Goal: Task Accomplishment & Management: Manage account settings

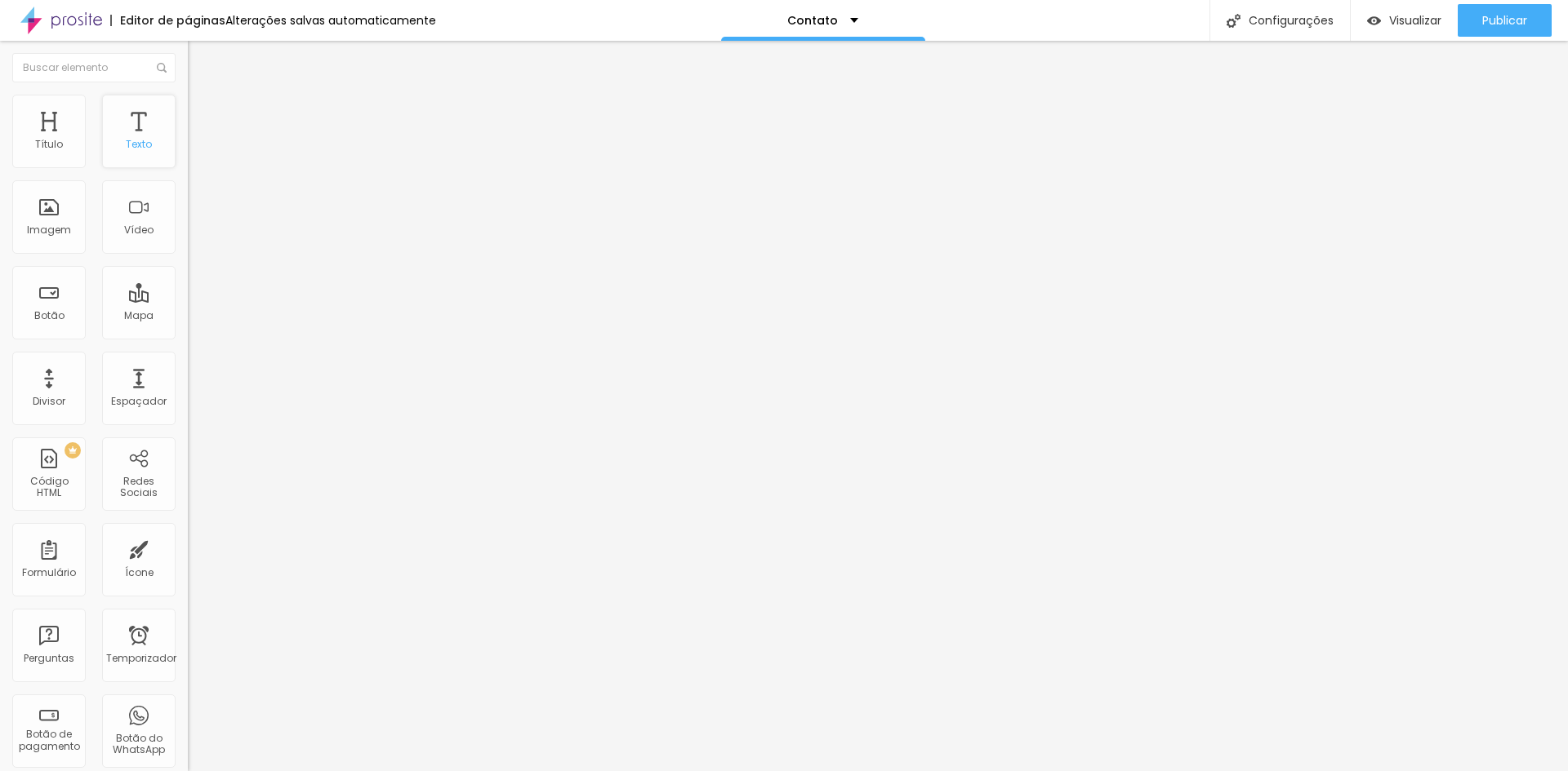
click at [128, 142] on font "Texto" at bounding box center [139, 144] width 26 height 14
click at [188, 154] on input "text" at bounding box center [286, 144] width 196 height 16
type input "(71)98353-9089"
drag, startPoint x: 153, startPoint y: 222, endPoint x: 0, endPoint y: 247, distance: 155.0
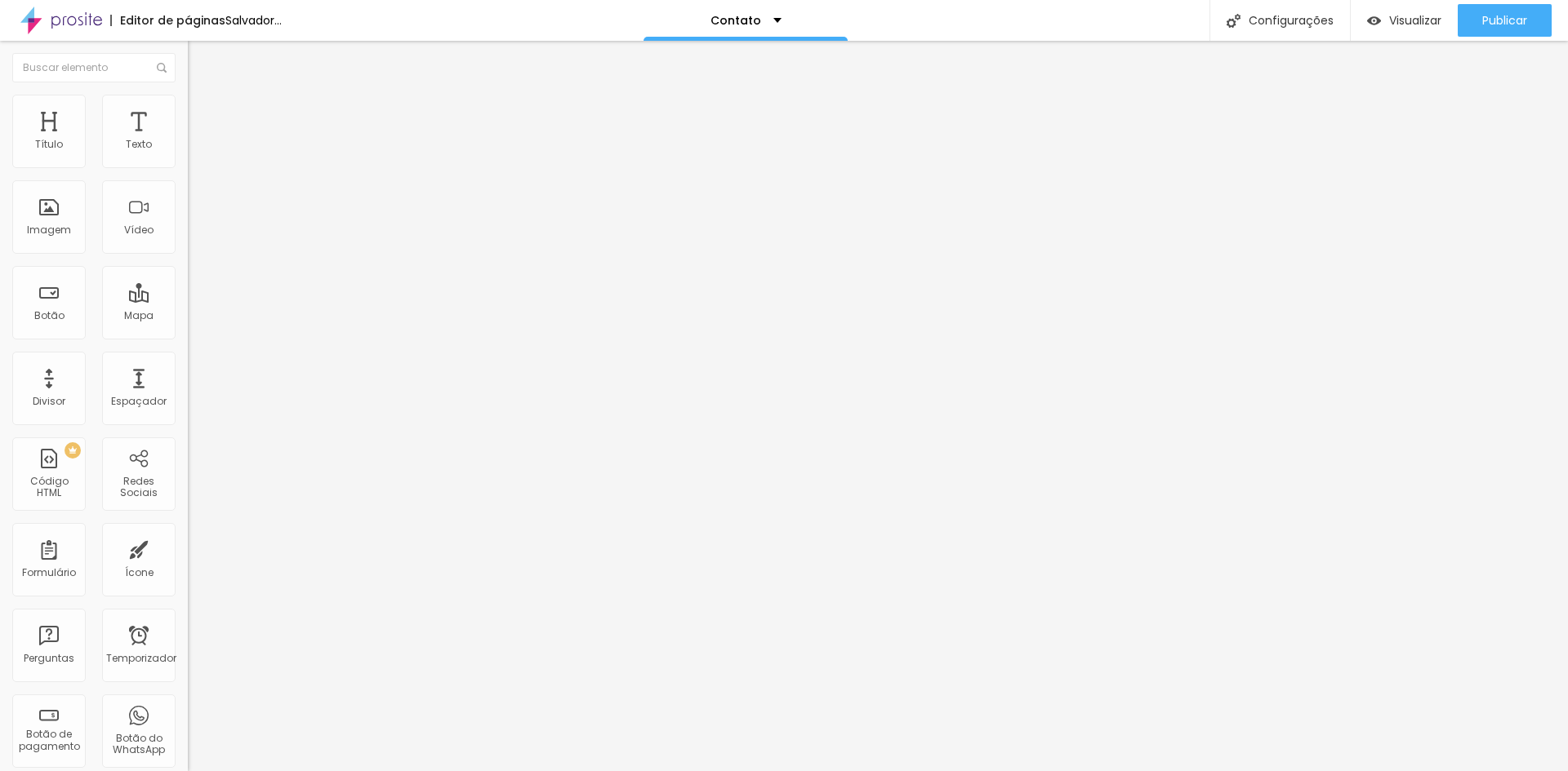
click at [188, 245] on div "Número do WhatsApp * (71)98353-9089 + 55 Texto do botão Conversar no WhatsApp M…" at bounding box center [282, 400] width 188 height 544
type input "F"
type input "Fale com Gábi"
click at [188, 154] on input "text" at bounding box center [286, 144] width 196 height 16
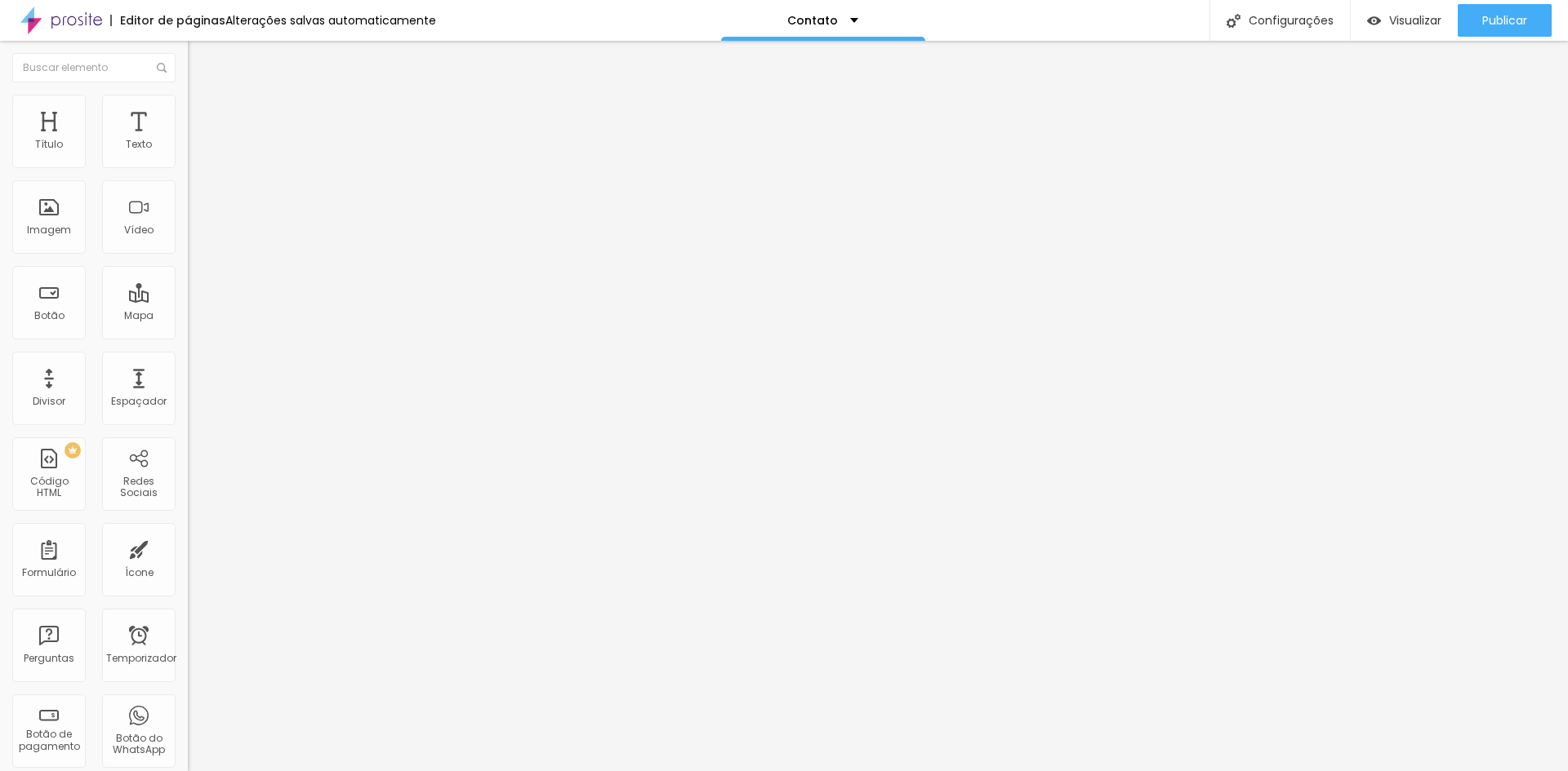
type input "(71)98143-2735"
drag, startPoint x: 142, startPoint y: 220, endPoint x: 0, endPoint y: 236, distance: 142.9
click at [188, 235] on div "Número do WhatsApp * (71)98143-2735 + 55 Texto do botão Conversar no WhatsApp M…" at bounding box center [282, 400] width 188 height 544
type input "Fale com Acácia"
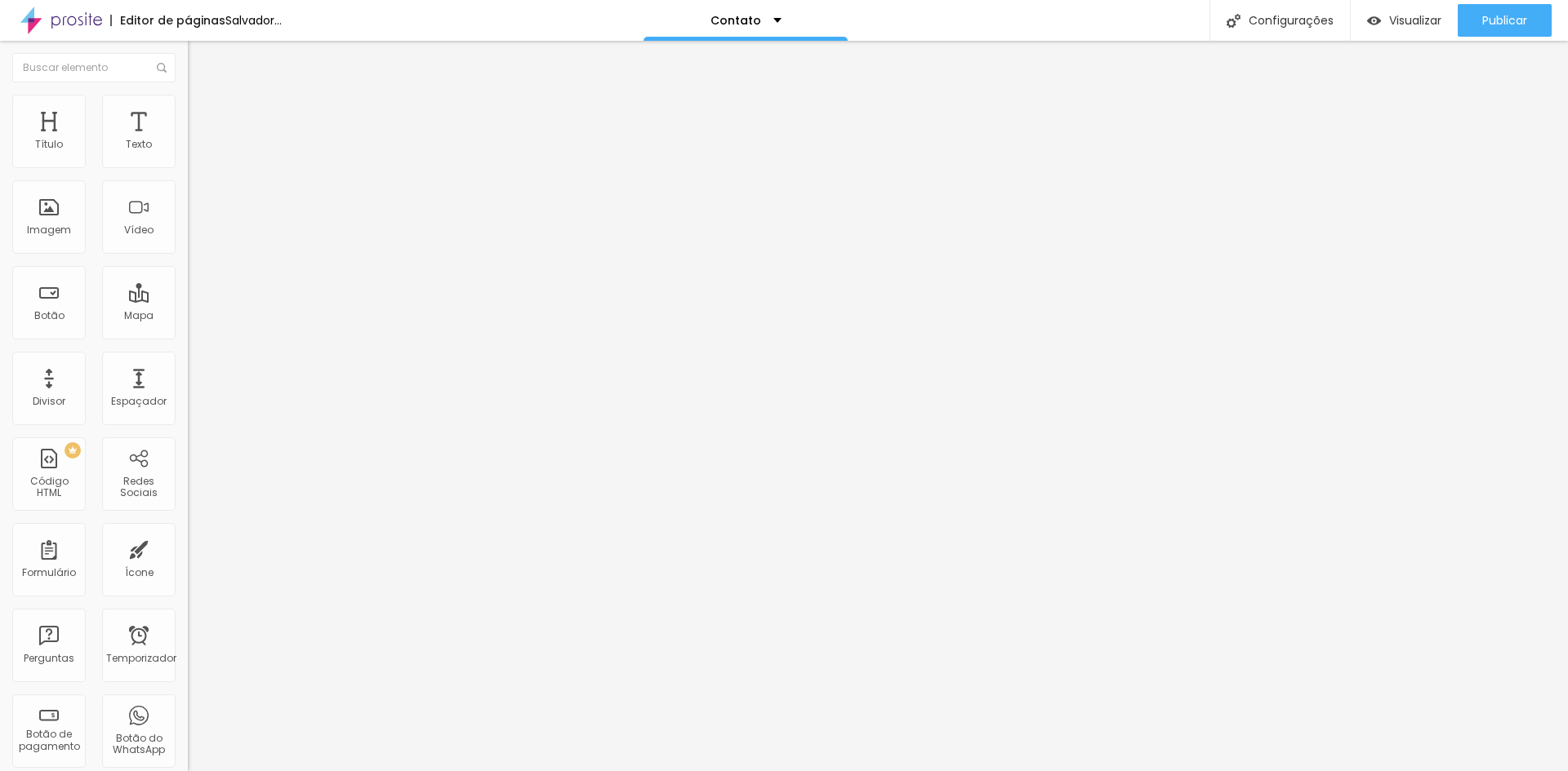
click at [188, 111] on li "Estilo" at bounding box center [282, 102] width 188 height 16
click at [188, 188] on img at bounding box center [282, 172] width 188 height 35
click at [194, 257] on img at bounding box center [199, 262] width 10 height 10
radio input "false"
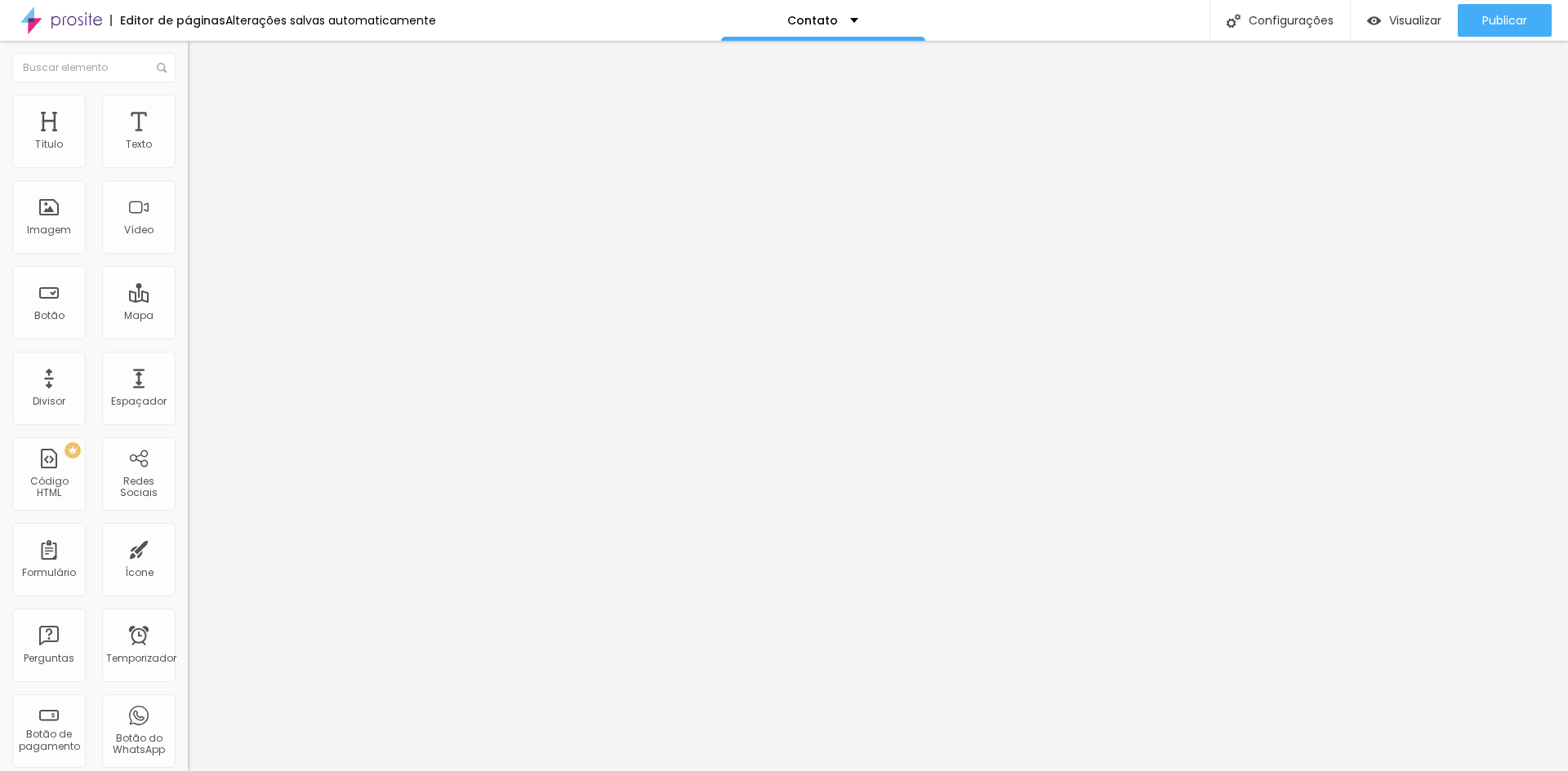
click at [194, 257] on img at bounding box center [199, 262] width 10 height 10
radio input "false"
radio input "true"
click at [194, 257] on img at bounding box center [199, 262] width 10 height 10
radio input "true"
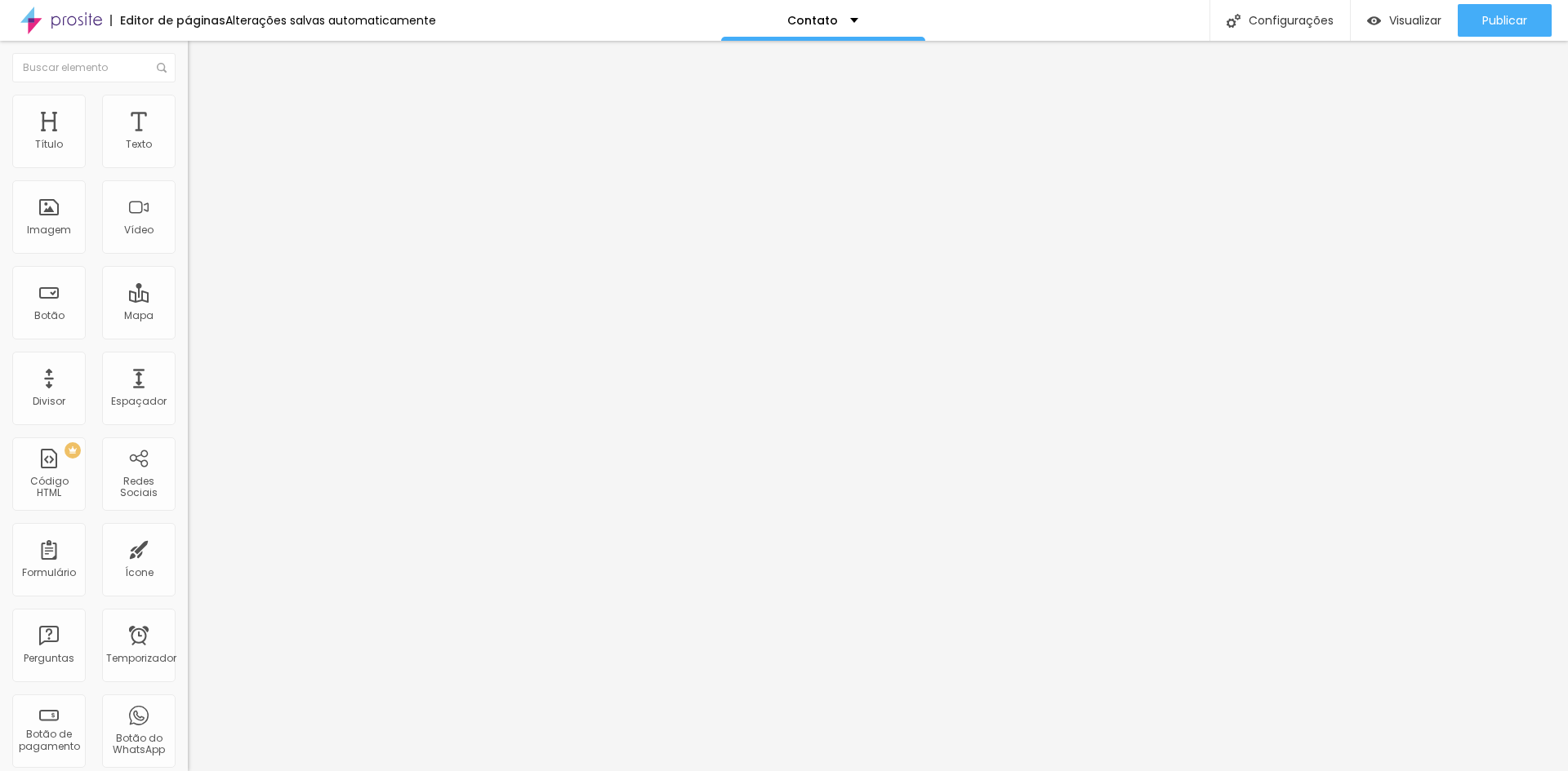
radio input "false"
click at [194, 257] on img at bounding box center [199, 262] width 10 height 10
radio input "false"
radio input "true"
click at [188, 522] on font "Verde claro" at bounding box center [217, 529] width 57 height 14
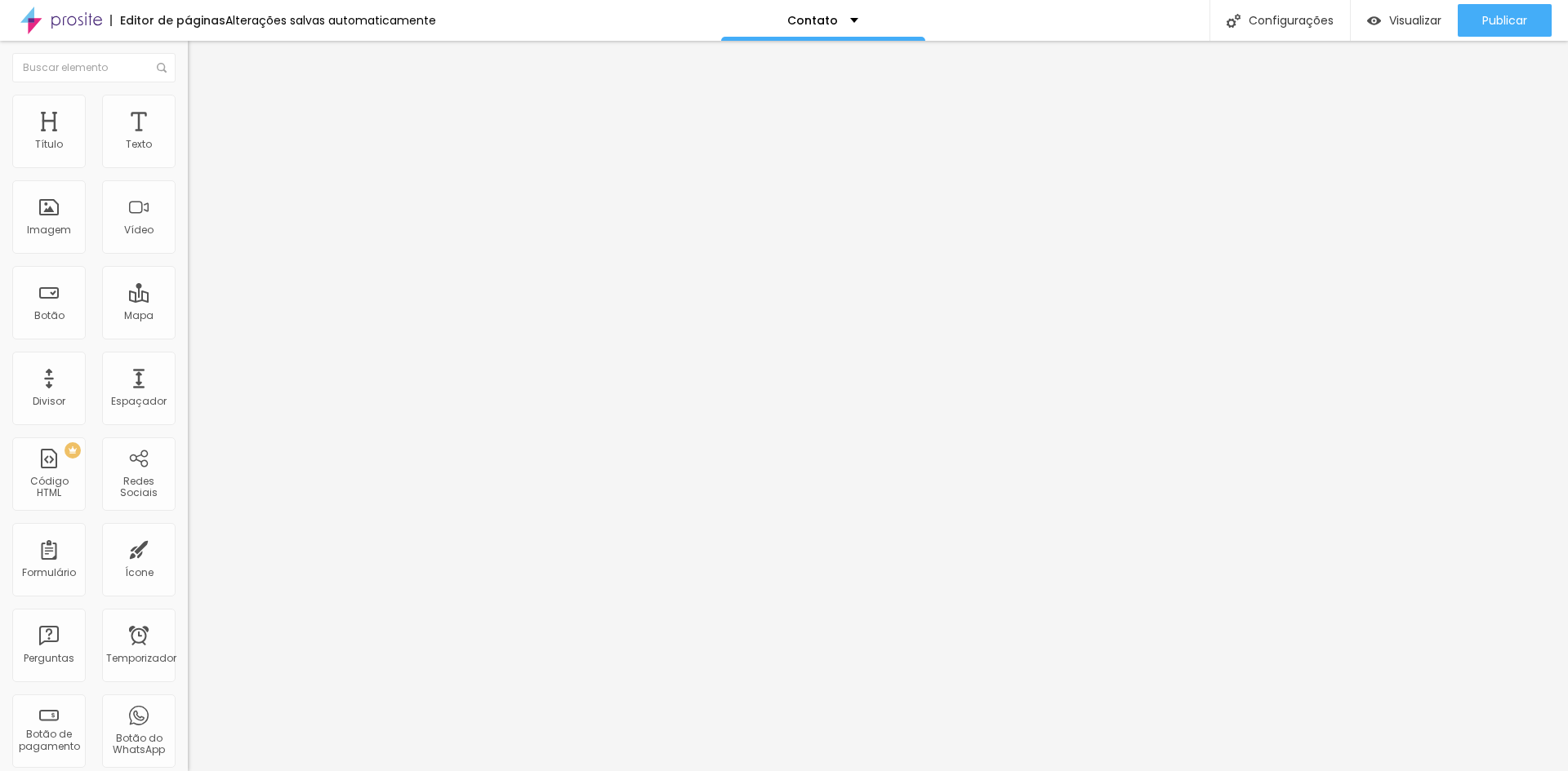
click at [188, 548] on font "Verde escuro" at bounding box center [221, 554] width 66 height 14
click at [188, 567] on font "Arredondada" at bounding box center [223, 574] width 69 height 14
click at [188, 577] on span "Reta" at bounding box center [199, 584] width 23 height 14
click at [188, 602] on font "Arredondada" at bounding box center [223, 609] width 69 height 14
click at [203, 109] on font "Estilo" at bounding box center [215, 106] width 25 height 14
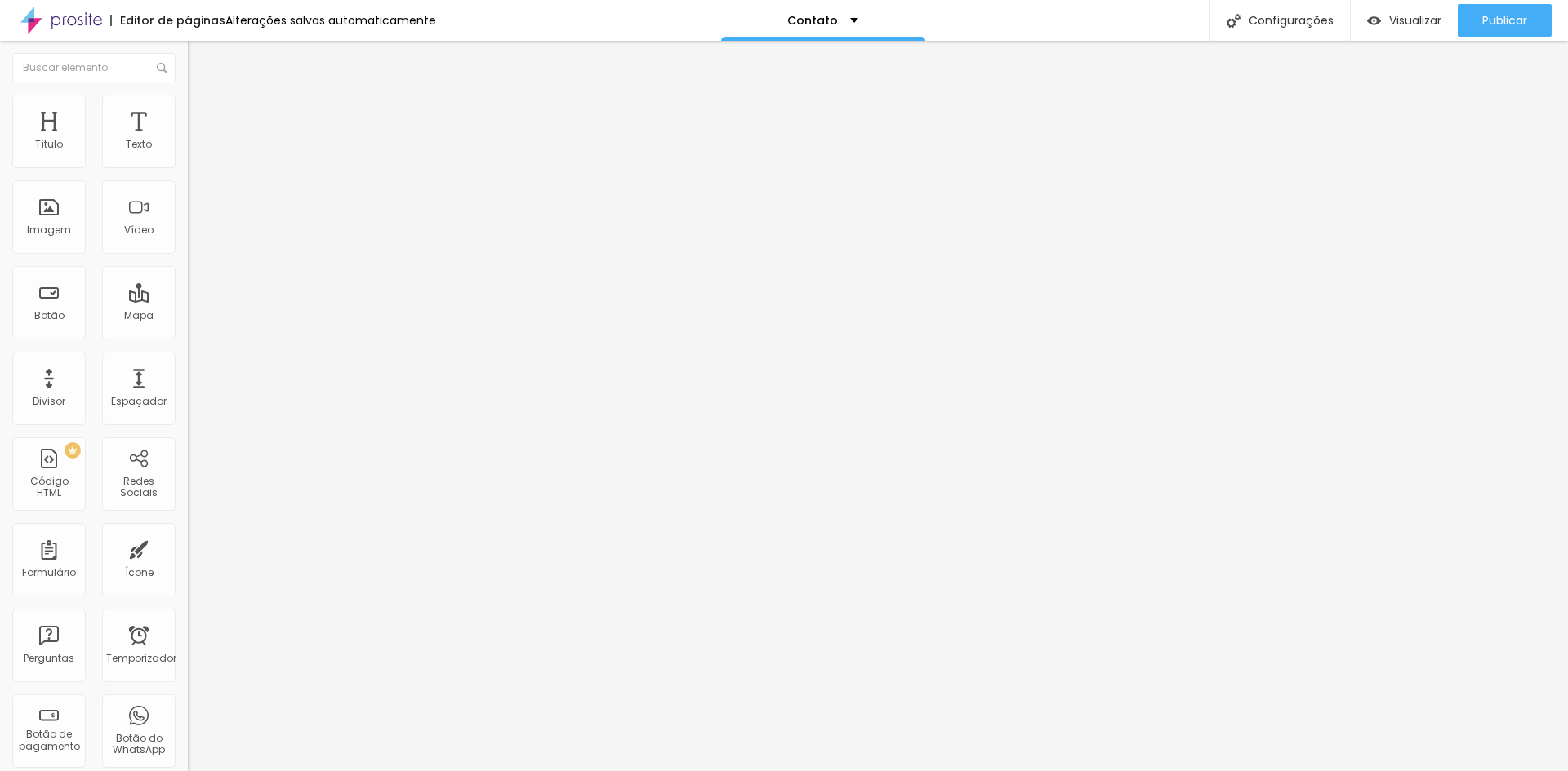
click at [188, 254] on button at bounding box center [199, 263] width 23 height 17
radio input "false"
radio input "true"
click at [188, 522] on font "Verde claro" at bounding box center [217, 529] width 57 height 14
click at [188, 548] on font "Verde escuro" at bounding box center [221, 554] width 66 height 14
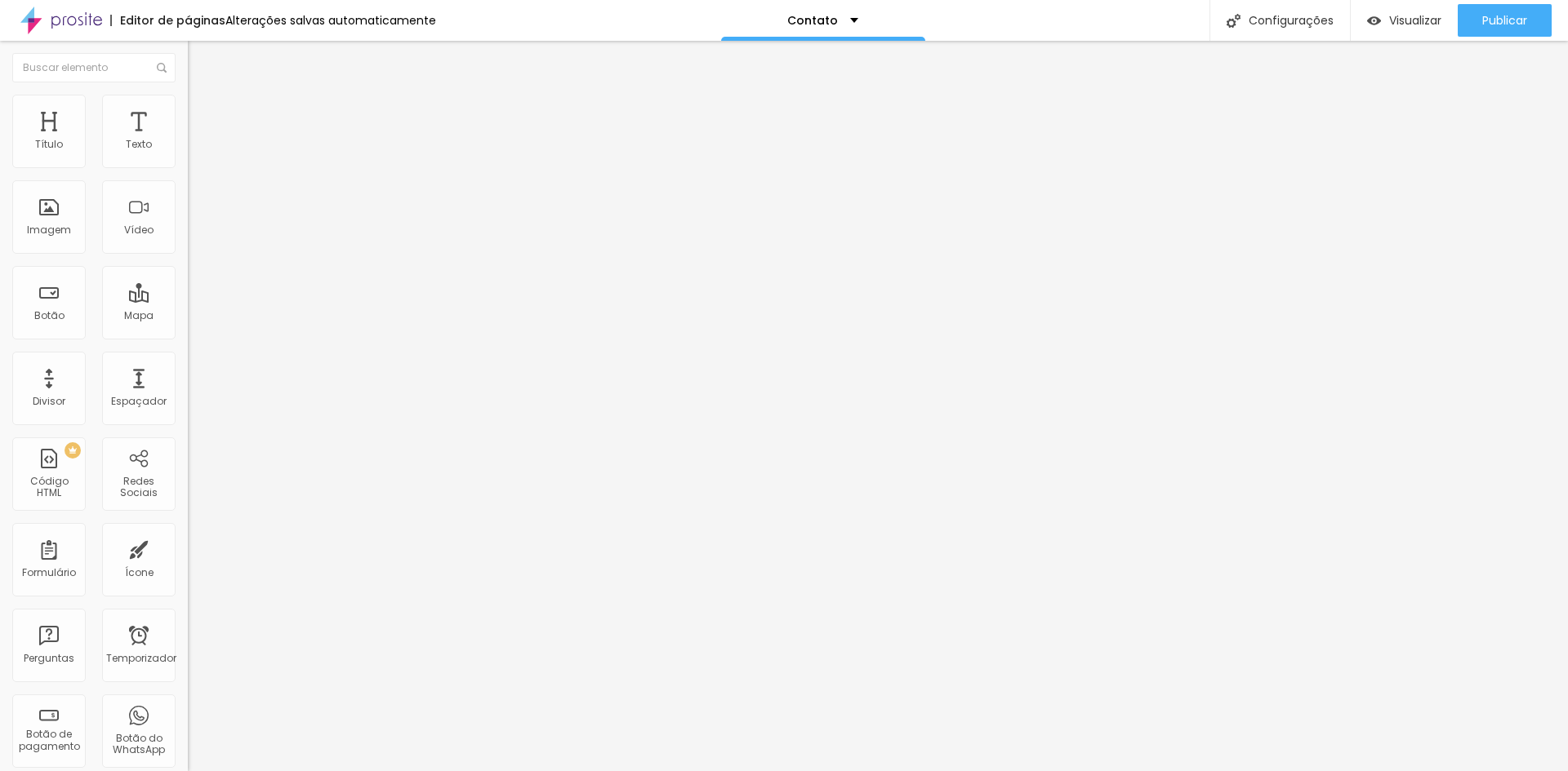
click at [188, 111] on img at bounding box center [195, 118] width 14 height 14
click at [1470, 27] on button "Publicar" at bounding box center [1505, 20] width 94 height 33
click at [137, 308] on font "Mapa" at bounding box center [139, 315] width 29 height 14
click at [188, 154] on input "Rua frederico simoes 98" at bounding box center [286, 144] width 196 height 16
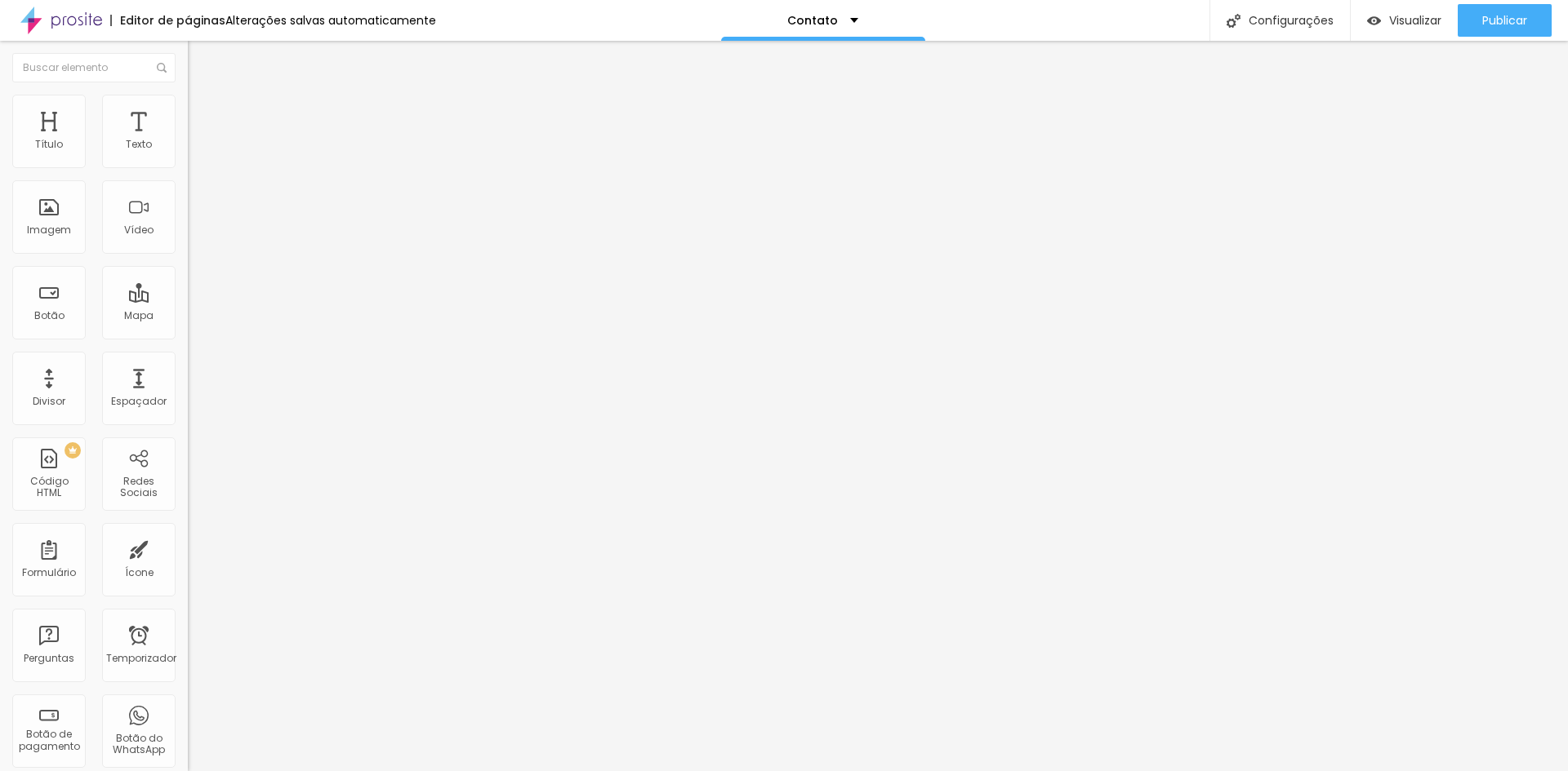
click at [188, 154] on input "Rua frederico simoes 98" at bounding box center [286, 144] width 196 height 16
type input "RUA PIRATANCARA, 34"
click at [125, 484] on font "Redes Sociais" at bounding box center [139, 487] width 38 height 25
click at [129, 473] on div "Redes Sociais" at bounding box center [138, 474] width 73 height 73
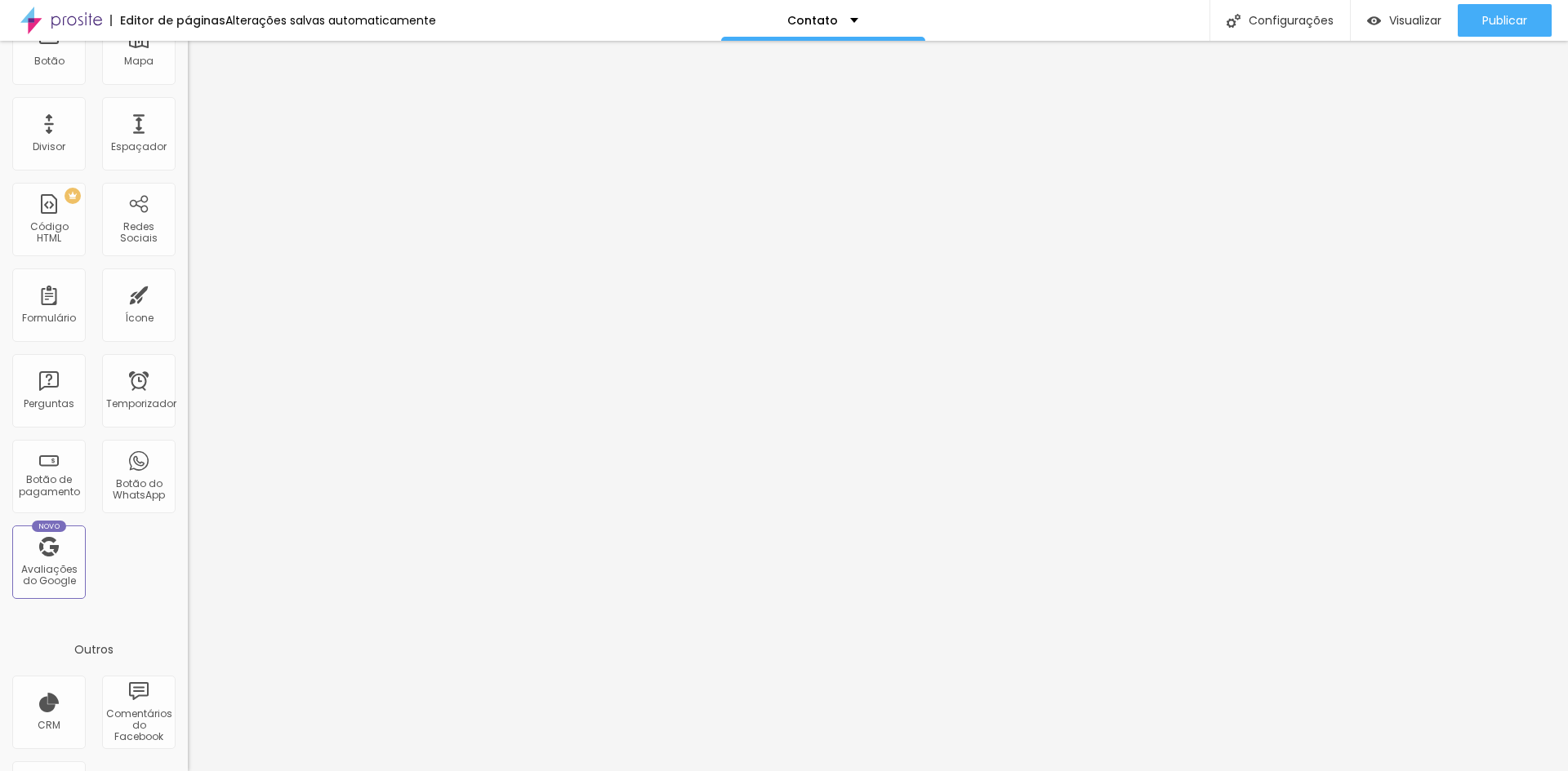
scroll to position [331, 0]
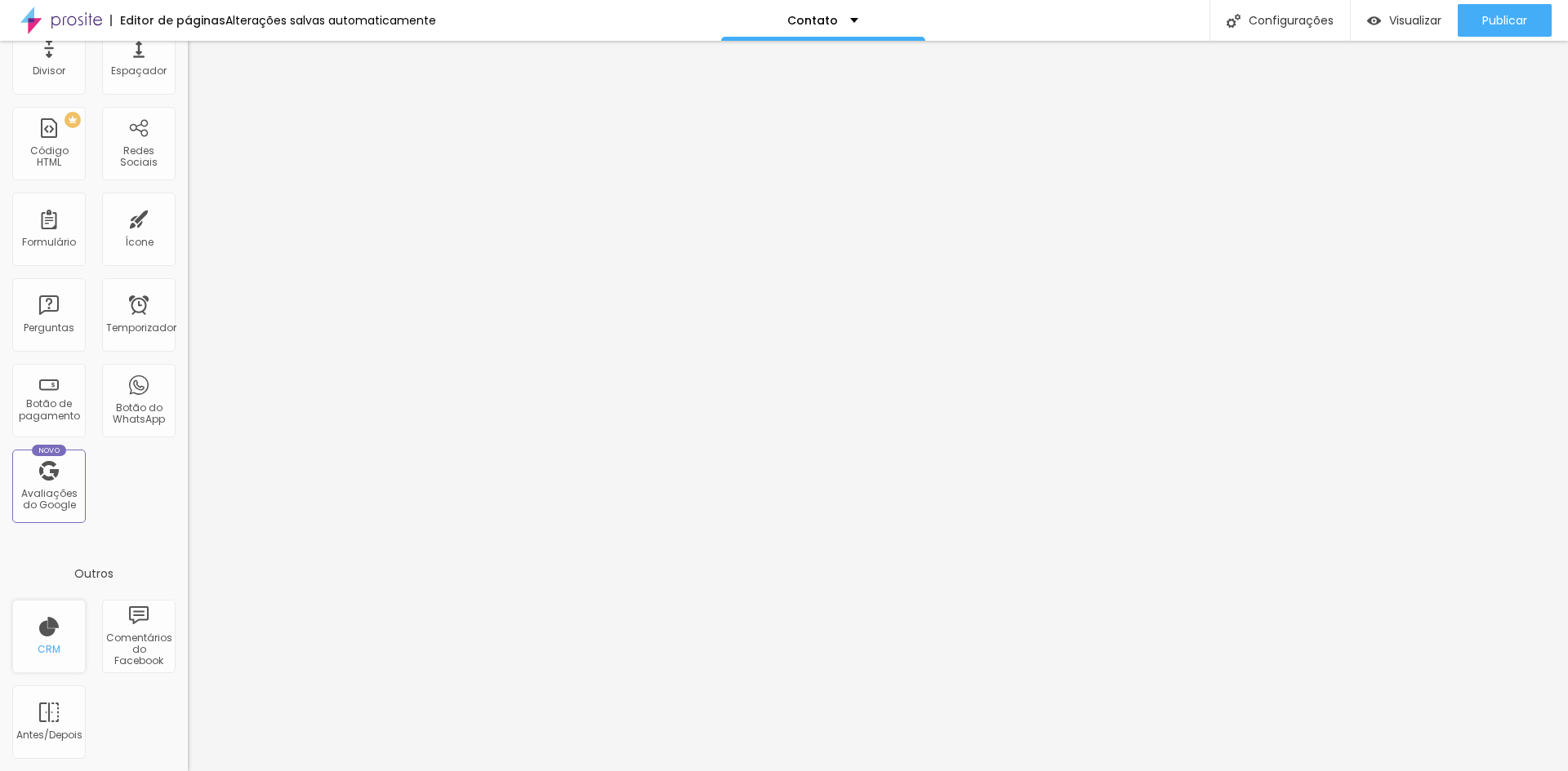
click at [52, 642] on font "CRM" at bounding box center [49, 649] width 23 height 14
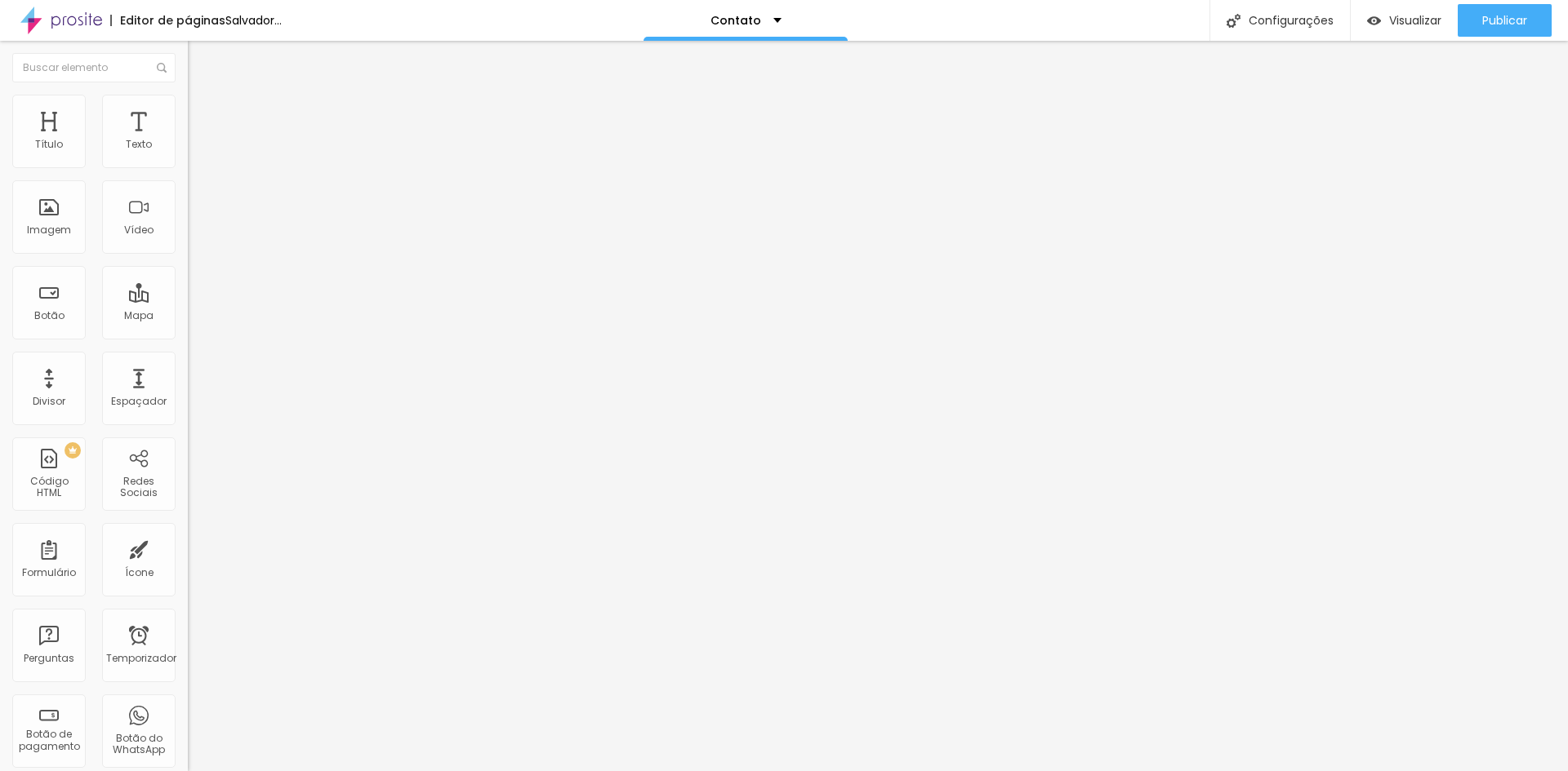
click at [203, 113] on font "Estilo" at bounding box center [215, 106] width 25 height 14
click at [188, 384] on button "button" at bounding box center [199, 375] width 23 height 17
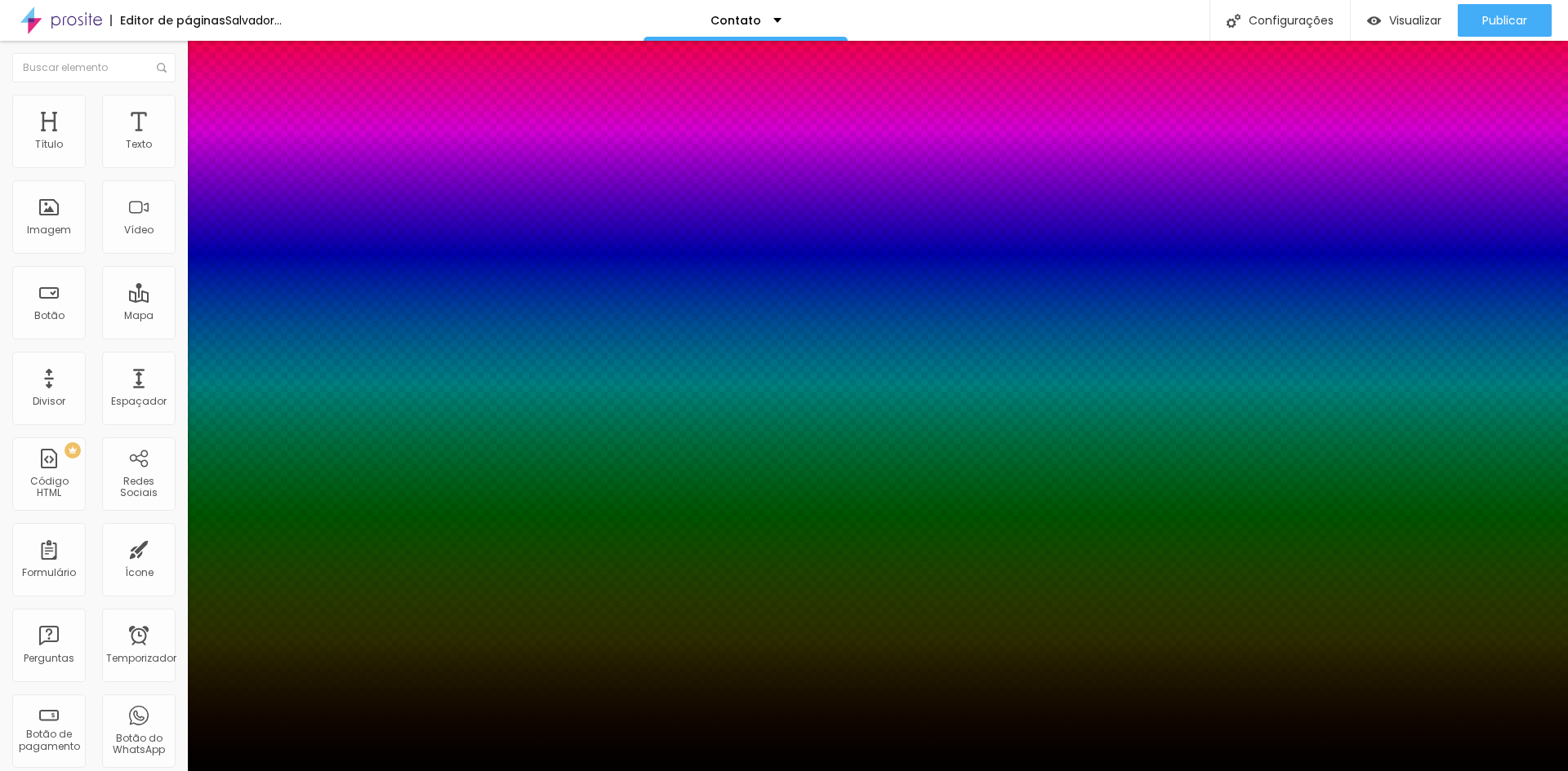
type input "1"
type input "2"
type input "3"
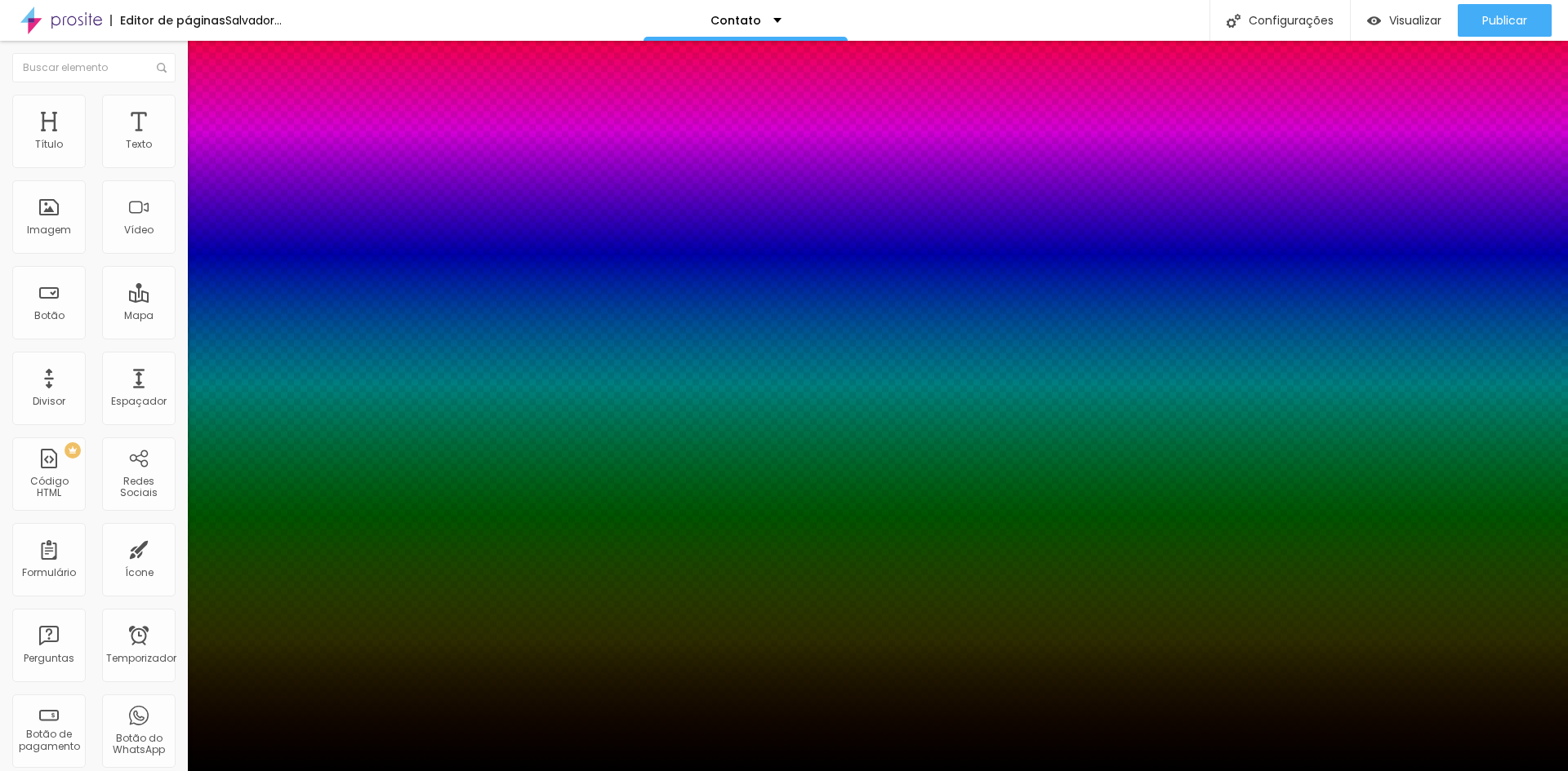
type input "3"
type input "4"
type input "5"
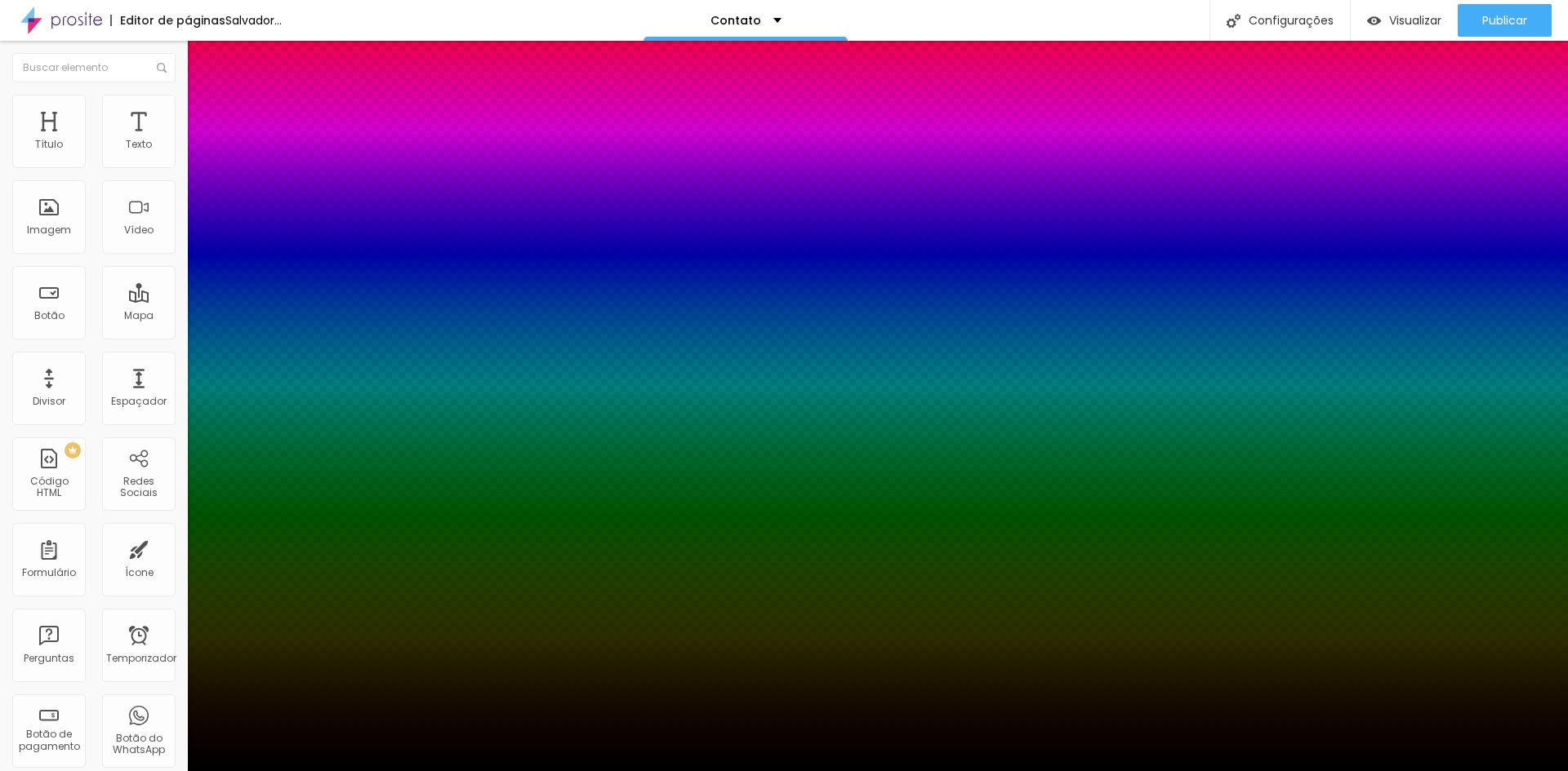
type input "6"
type input "7"
type input "8"
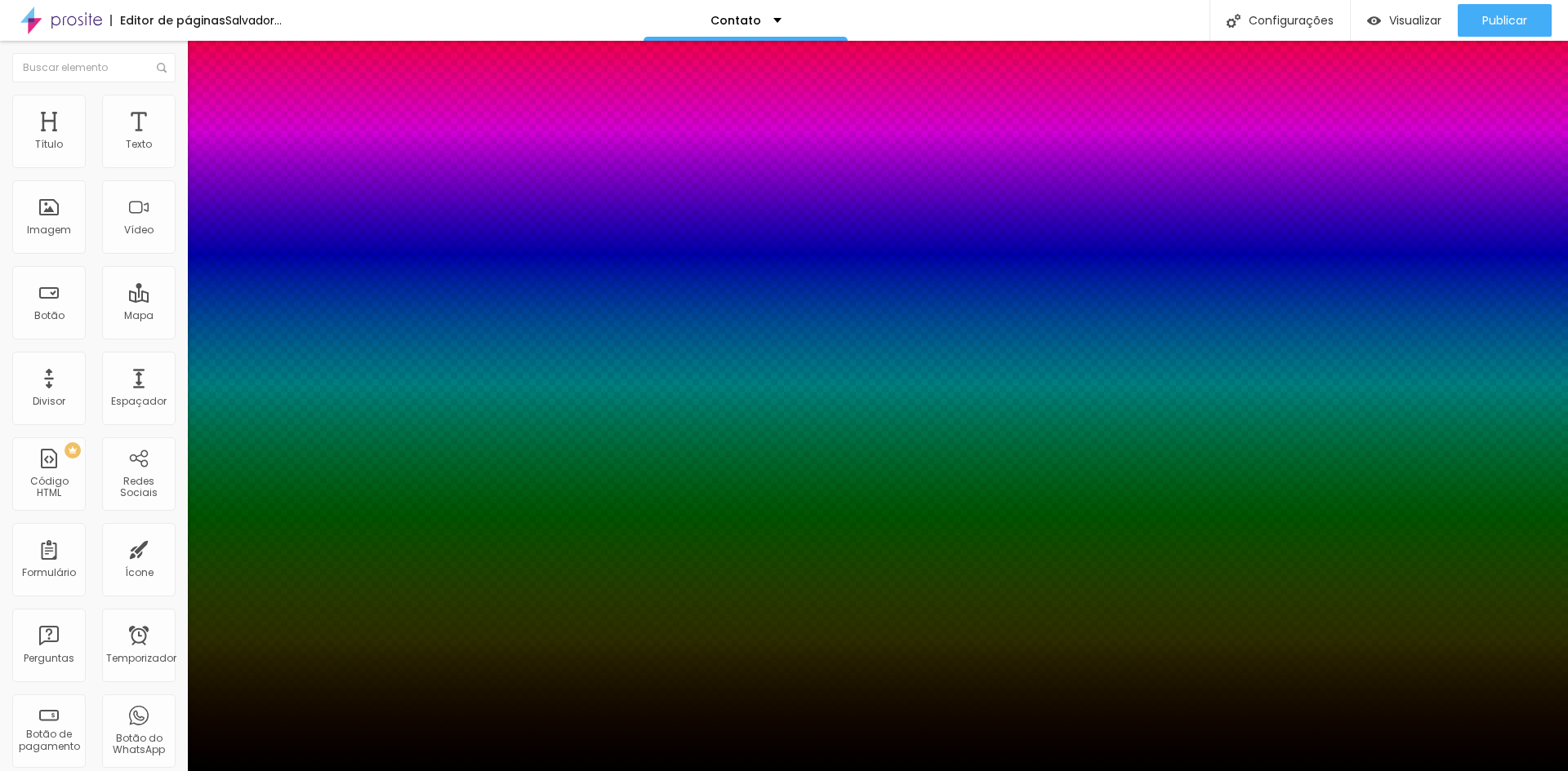
type input "8"
type input "9"
type input "10"
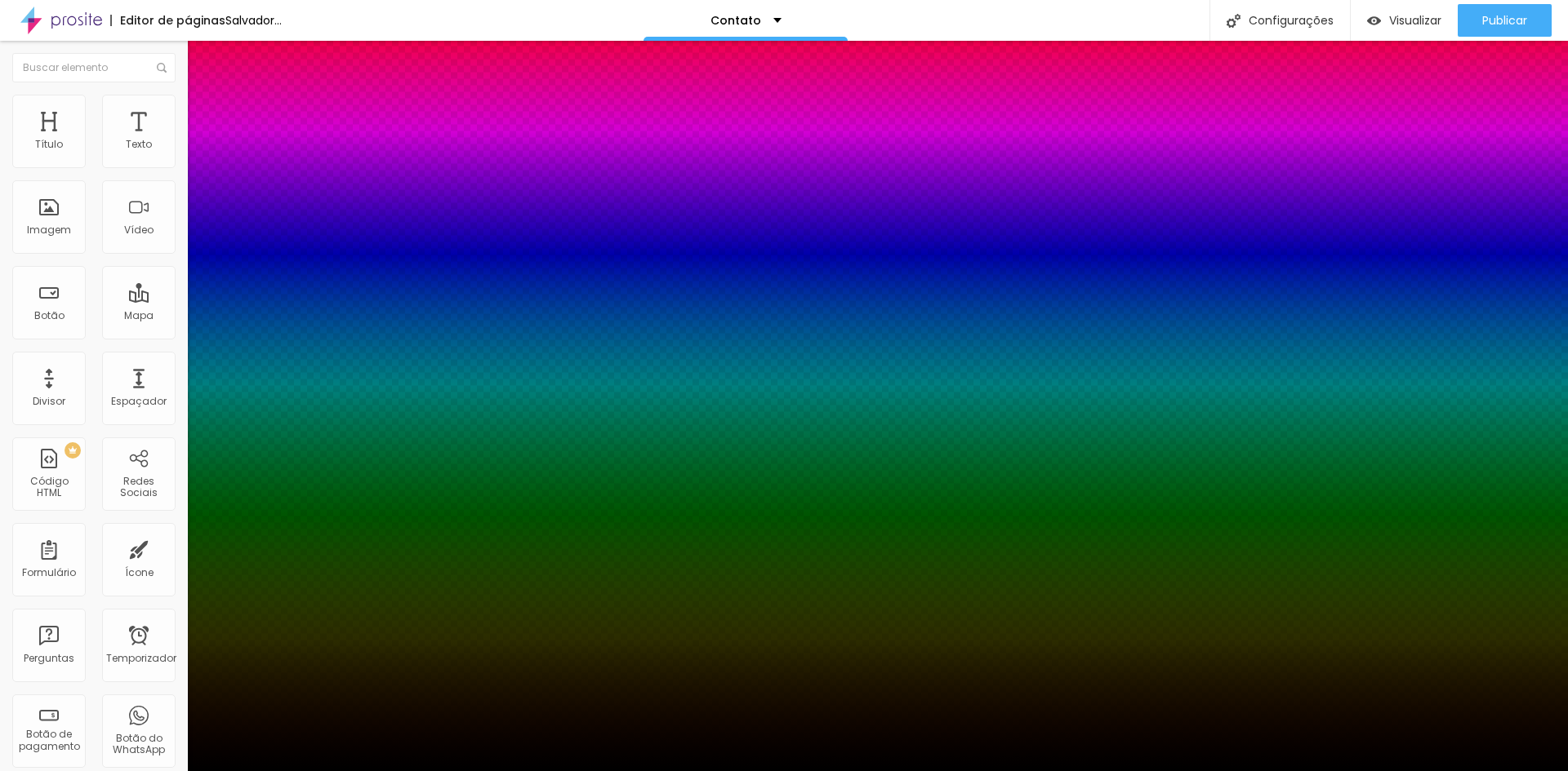
type input "11"
type input "12"
type input "13"
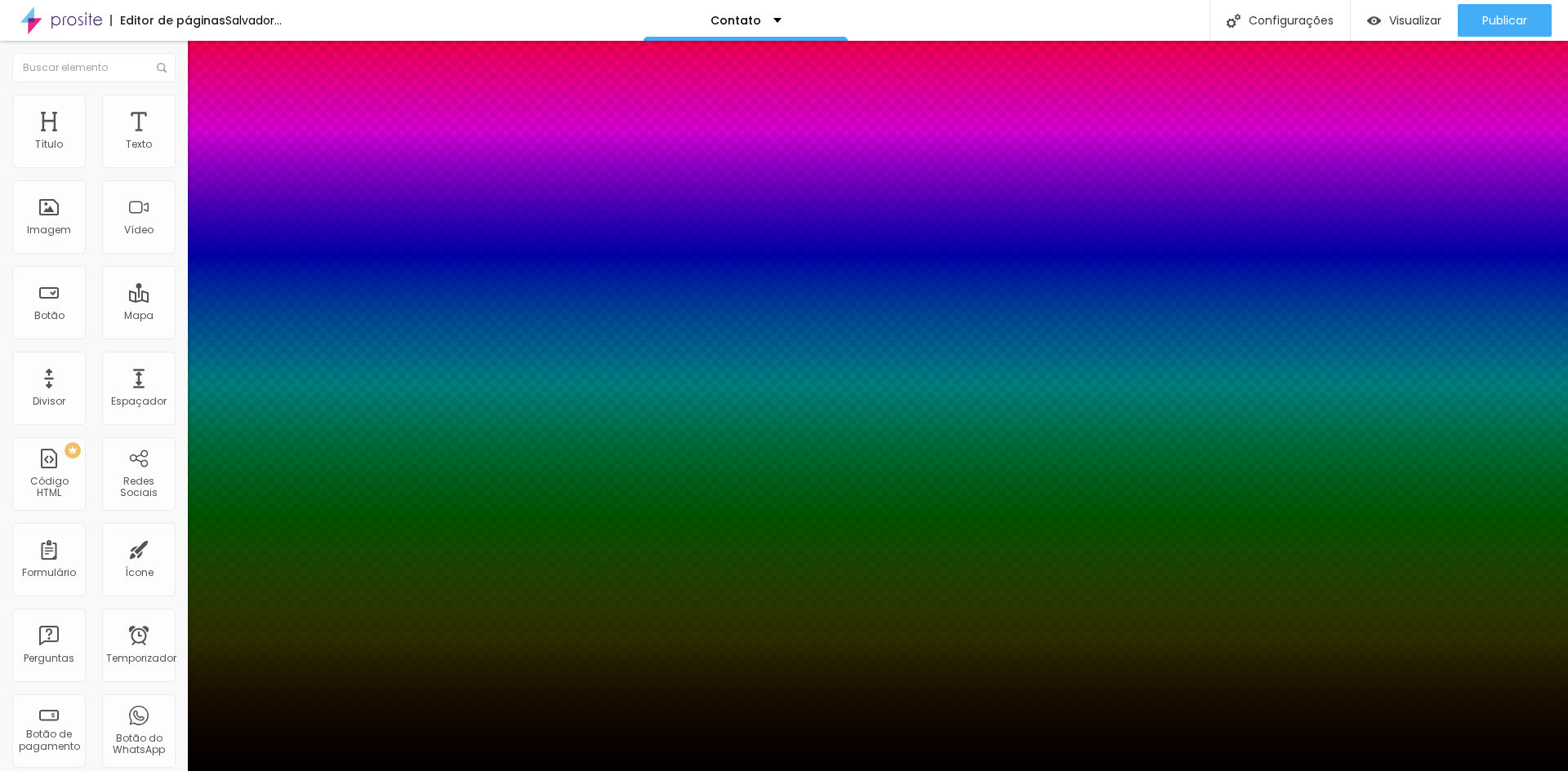
type input "13"
type input "14"
type input "15"
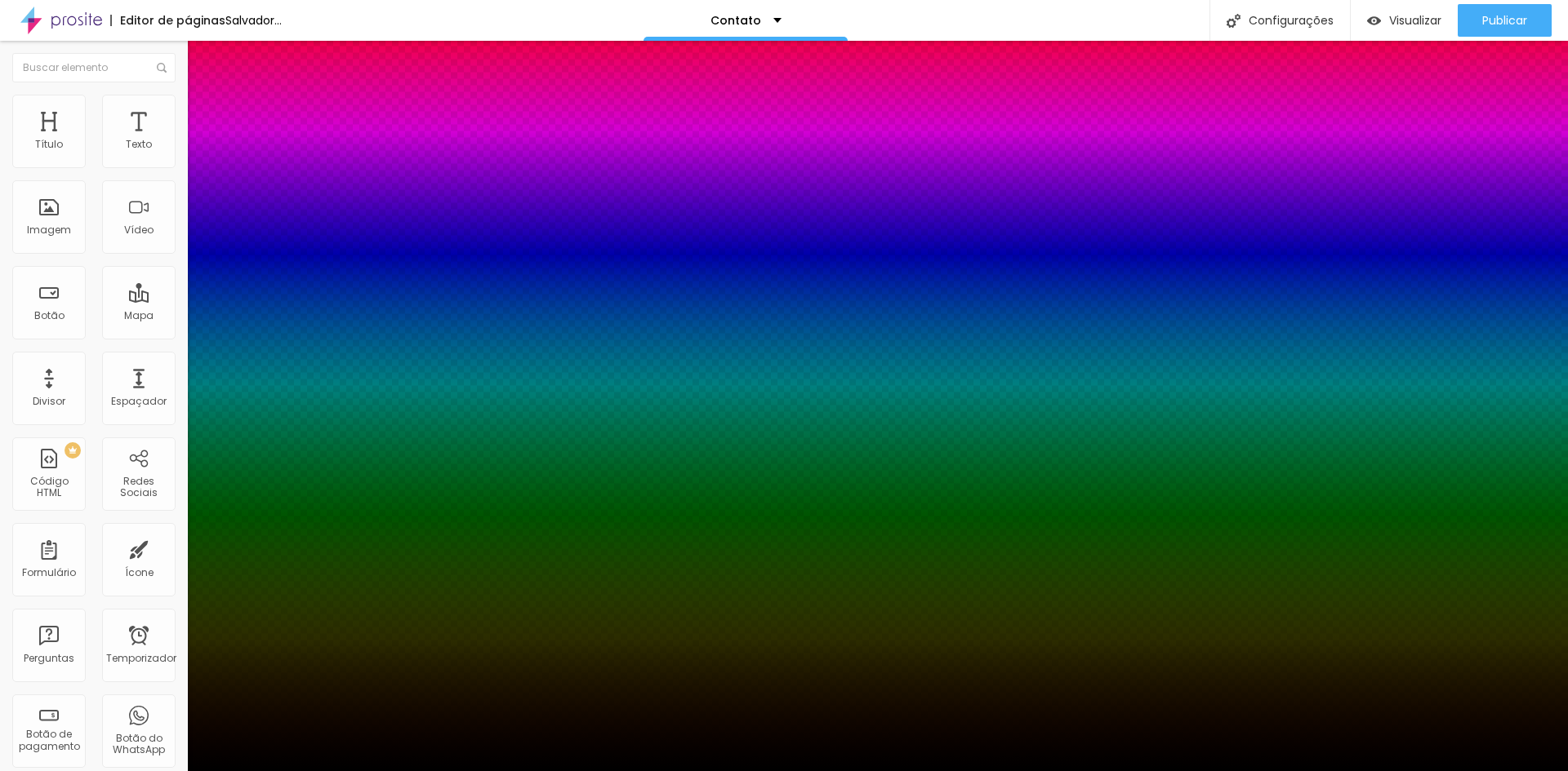
type input "16"
type input "17"
type input "19"
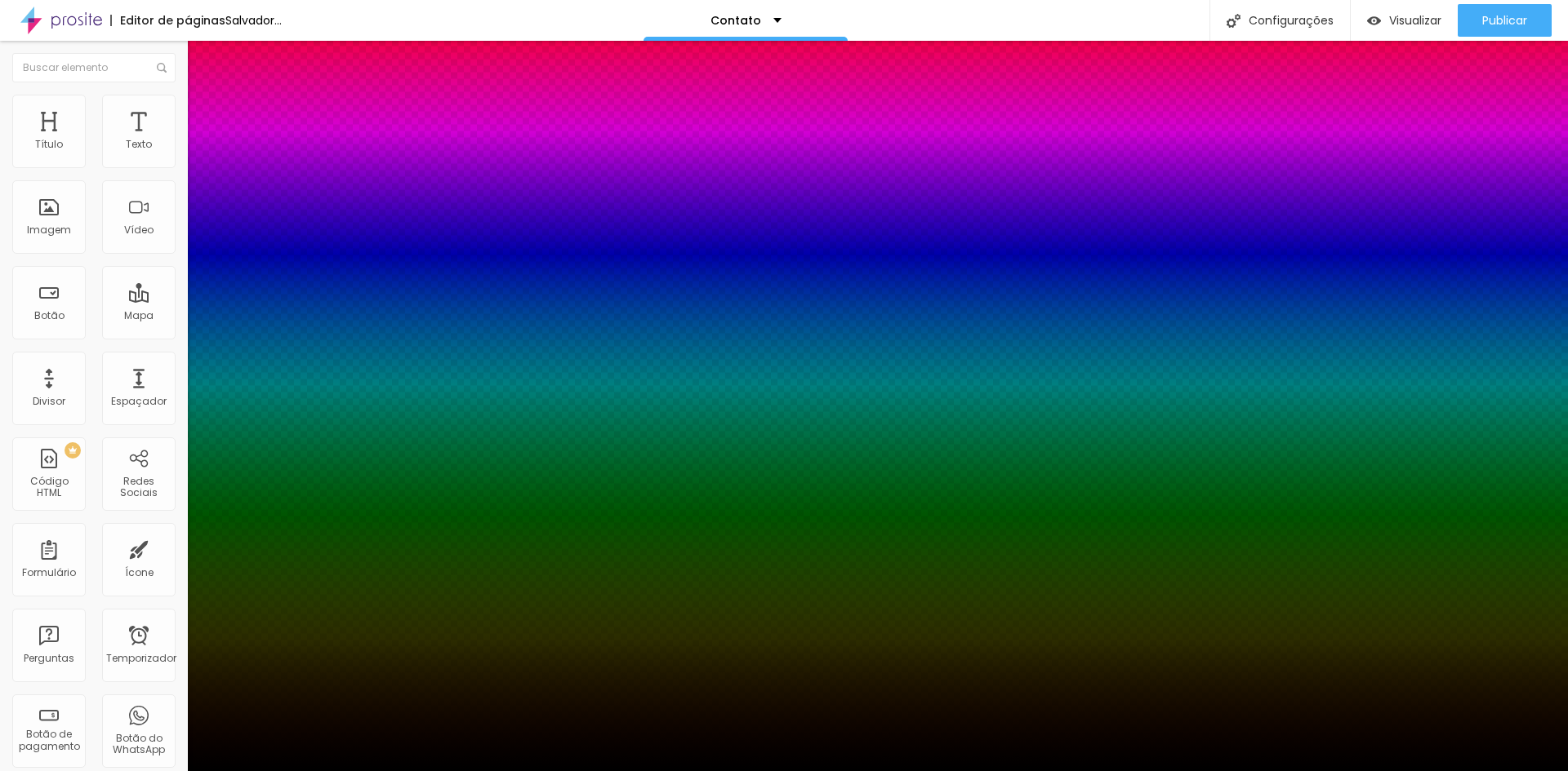
type input "19"
type input "20"
type input "21"
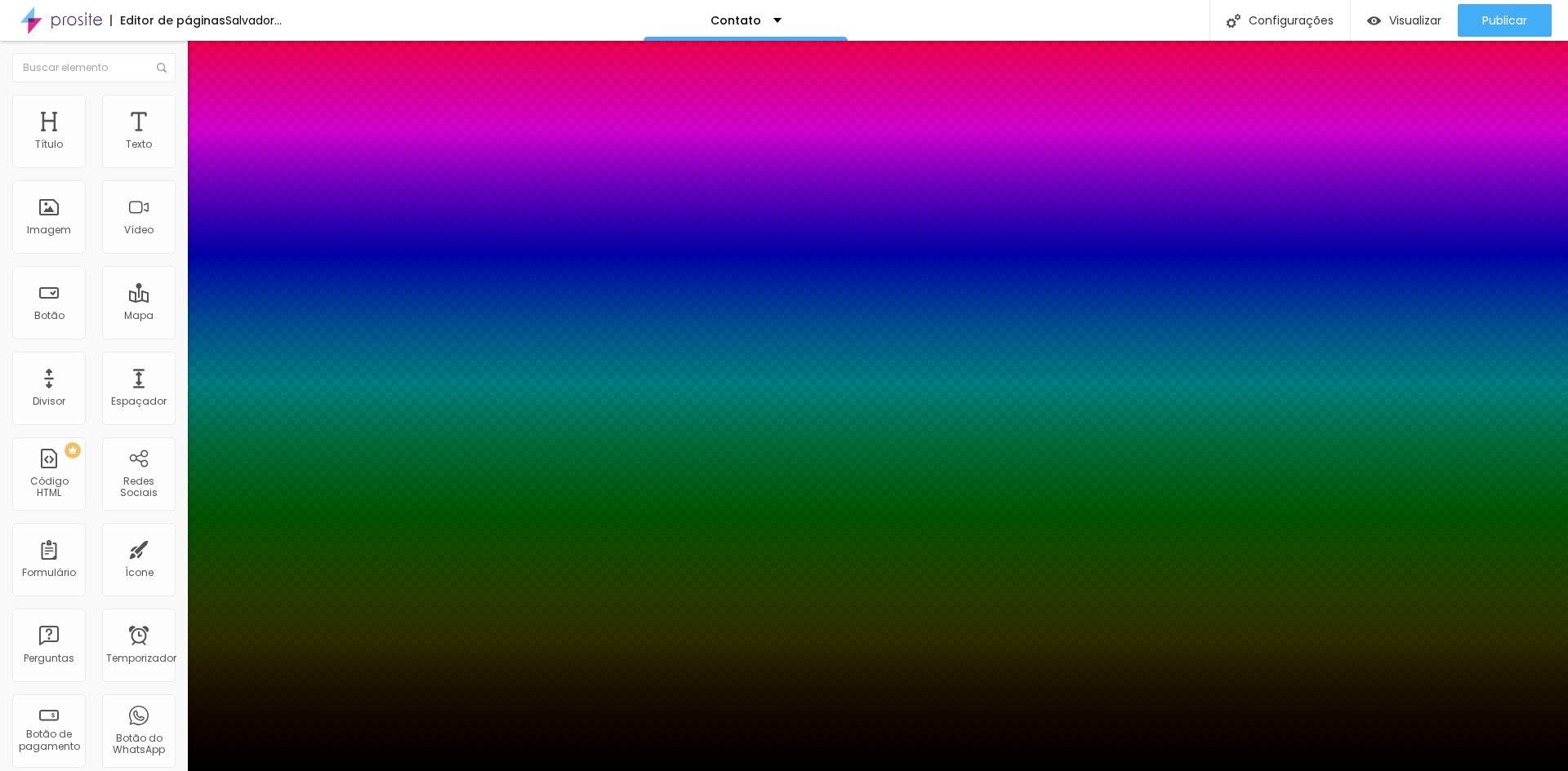
type input "22"
type input "23"
type input "24"
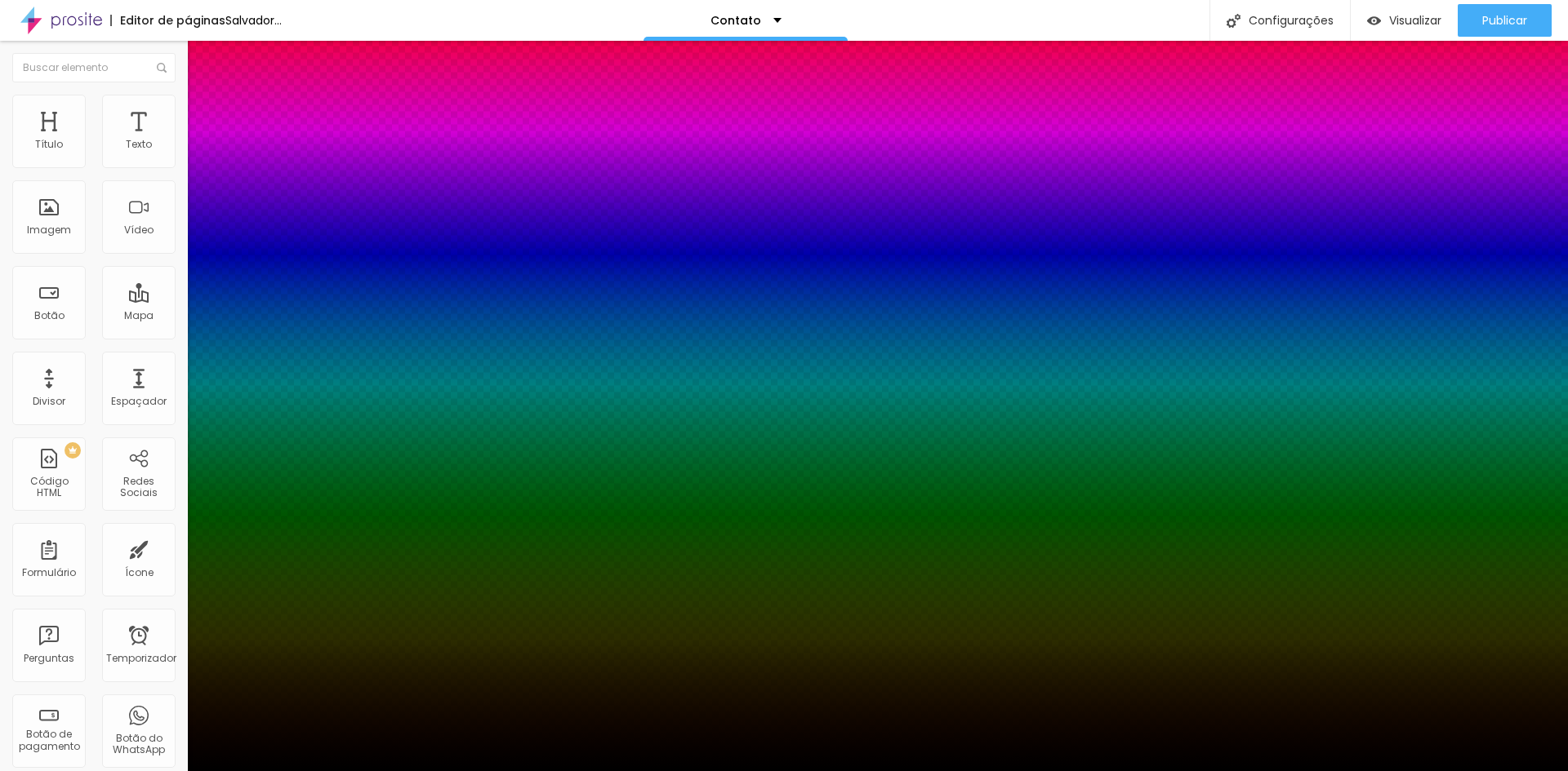
type input "24"
type input "25"
type input "26"
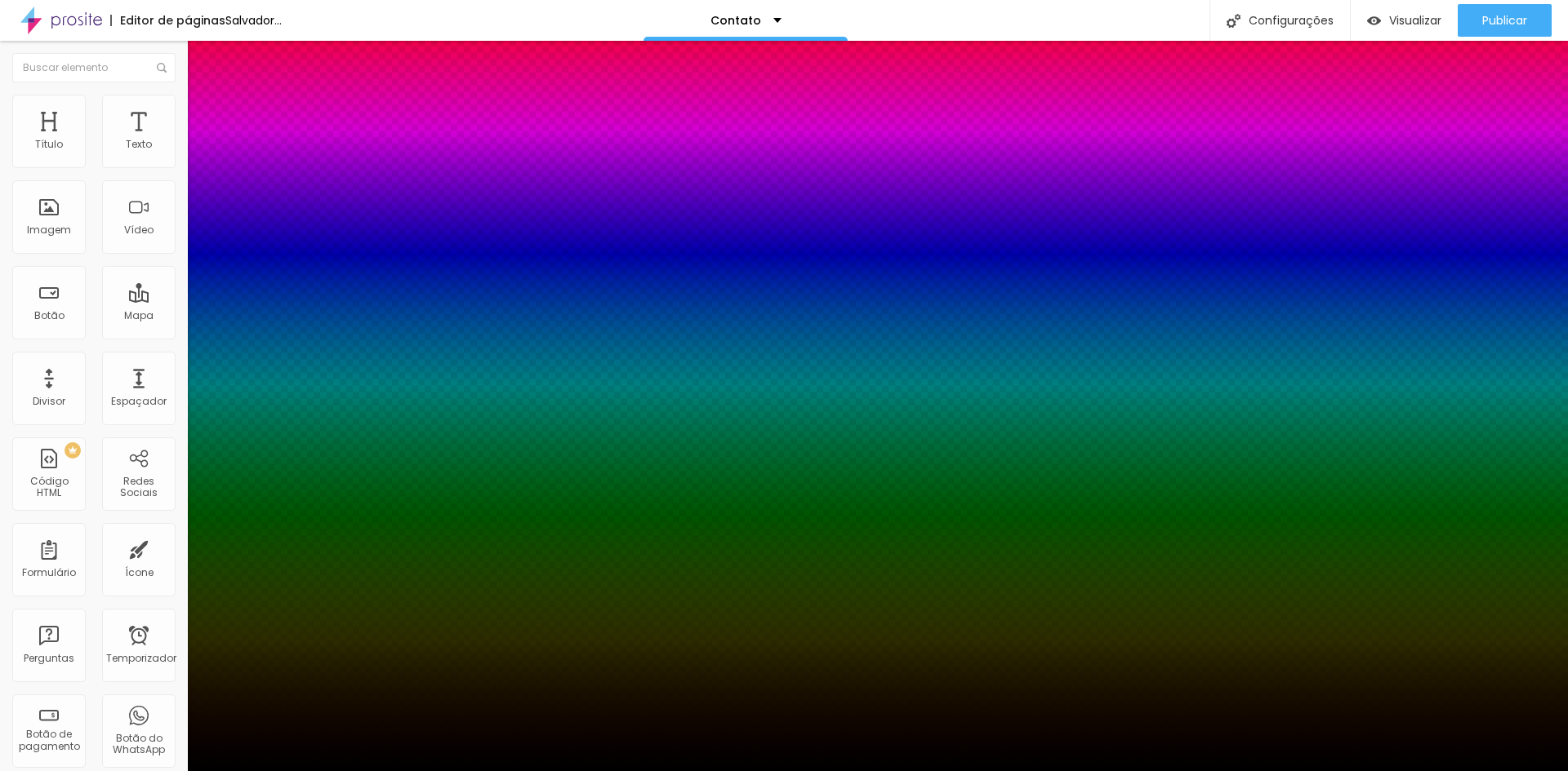
type input "27"
type input "28"
drag, startPoint x: 175, startPoint y: 454, endPoint x: 347, endPoint y: 439, distance: 172.7
type input "28"
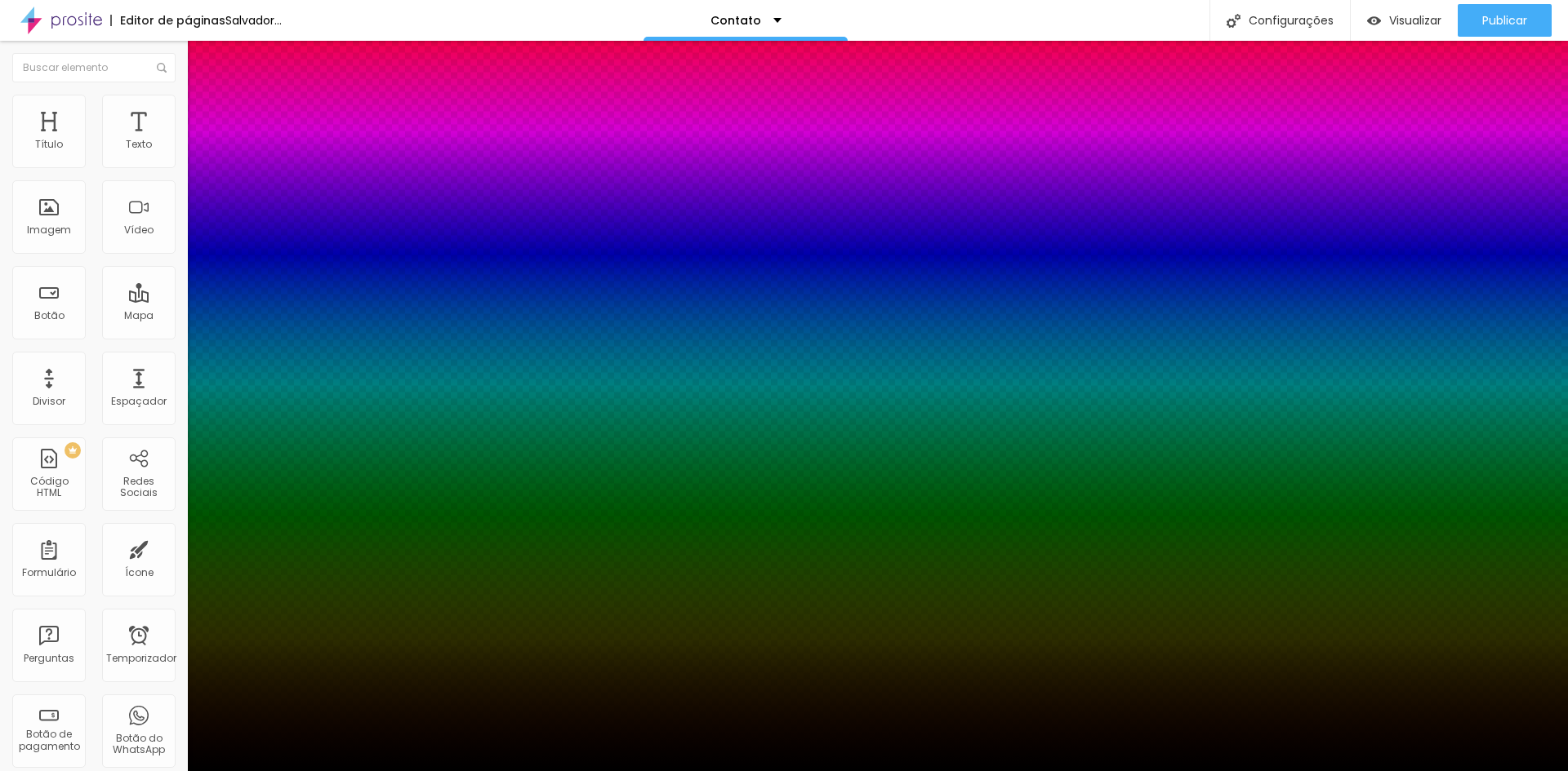
click at [486, 770] on div at bounding box center [784, 771] width 1568 height 0
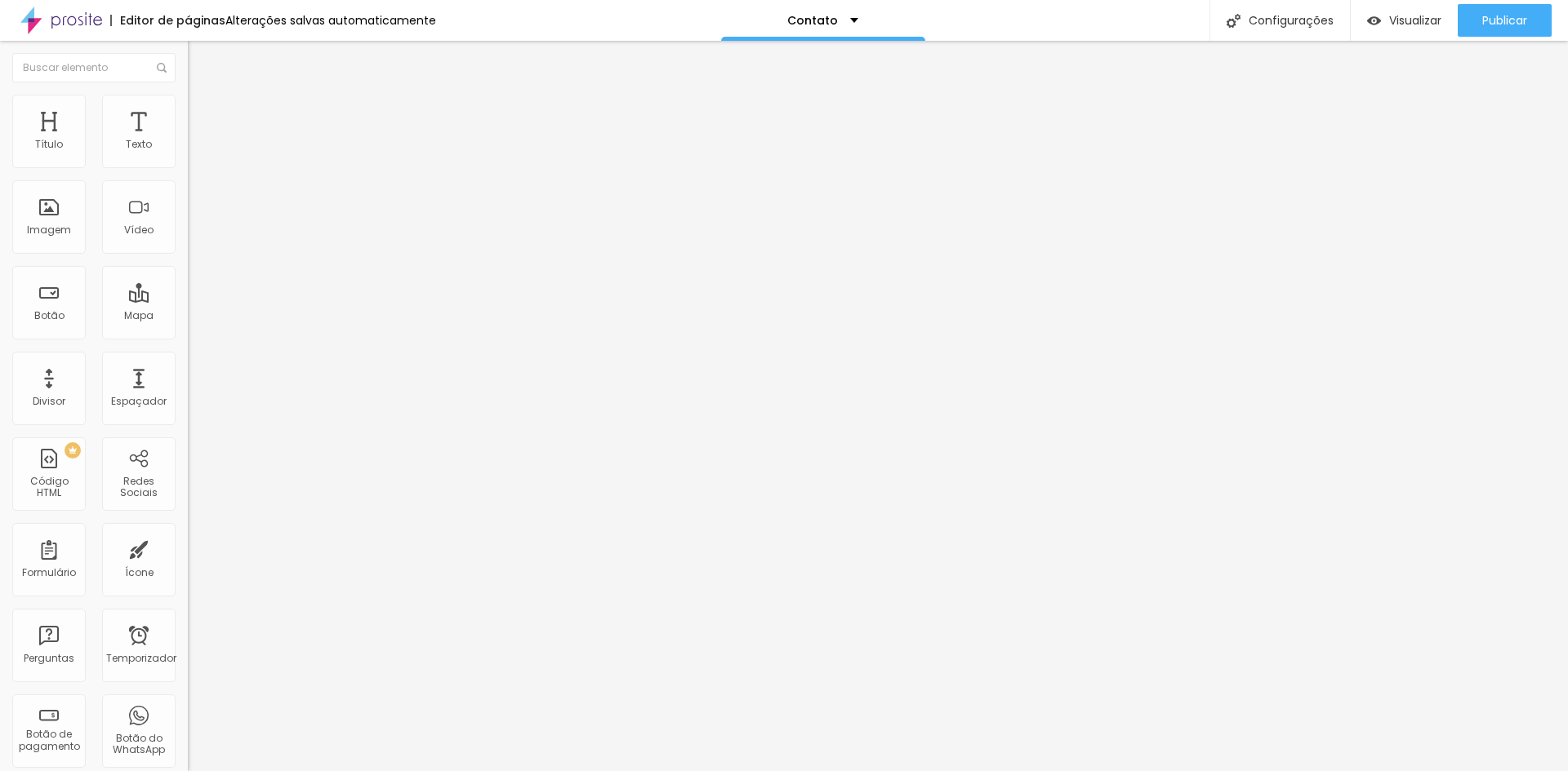
click at [188, 620] on img at bounding box center [194, 626] width 12 height 12
click at [188, 475] on div "Instagram" at bounding box center [282, 480] width 188 height 10
click at [188, 700] on input "https://" at bounding box center [286, 707] width 196 height 16
paste input "https://www.instagram.com/gabriela.daltro"
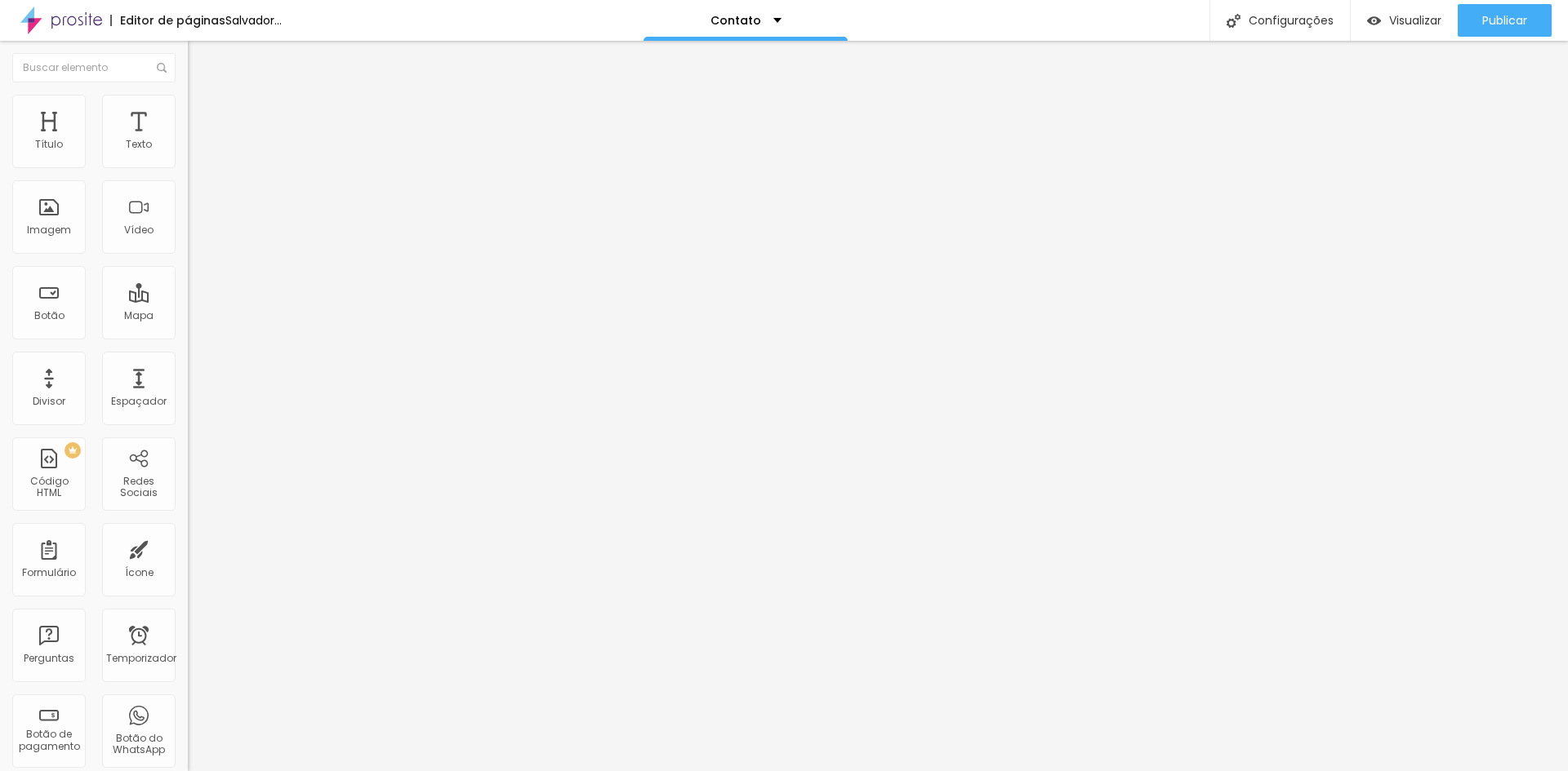
scroll to position [0, 124]
type input "https://https://www.instagram.com/gabriela.daltro"
click at [188, 491] on div "Editar nulo Conteúdo Estilo Avançado TikTok Rede social TikTok Endereço URL Abr…" at bounding box center [282, 406] width 188 height 731
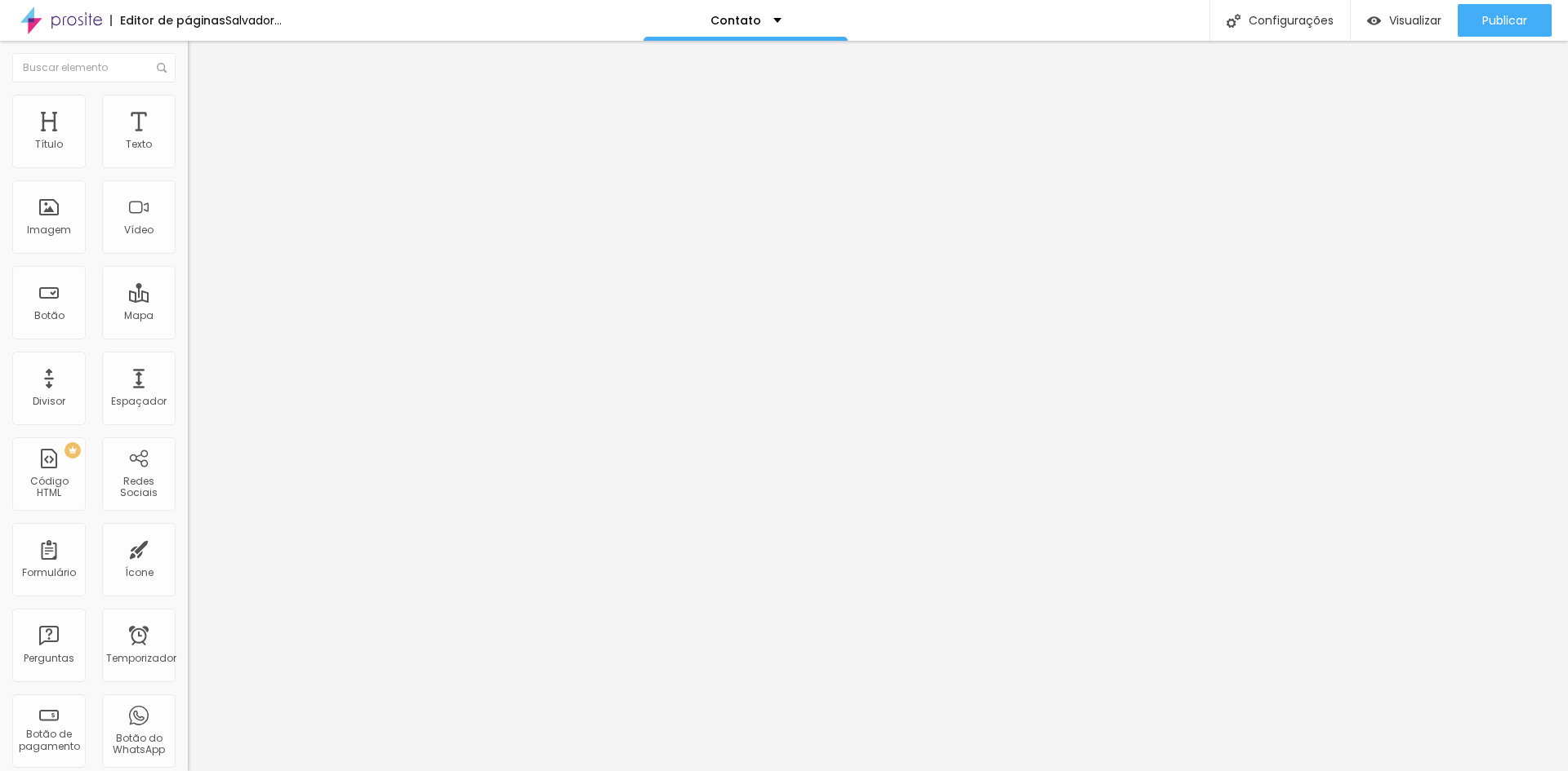
click at [188, 141] on div "TikTok Rede social TikTok Endereço URL Abrir em uma nova aba Instagram Rede soc…" at bounding box center [282, 480] width 188 height 705
click at [188, 153] on div "TikTok" at bounding box center [282, 153] width 188 height 50
click at [188, 157] on div "TikTok" at bounding box center [282, 160] width 188 height 10
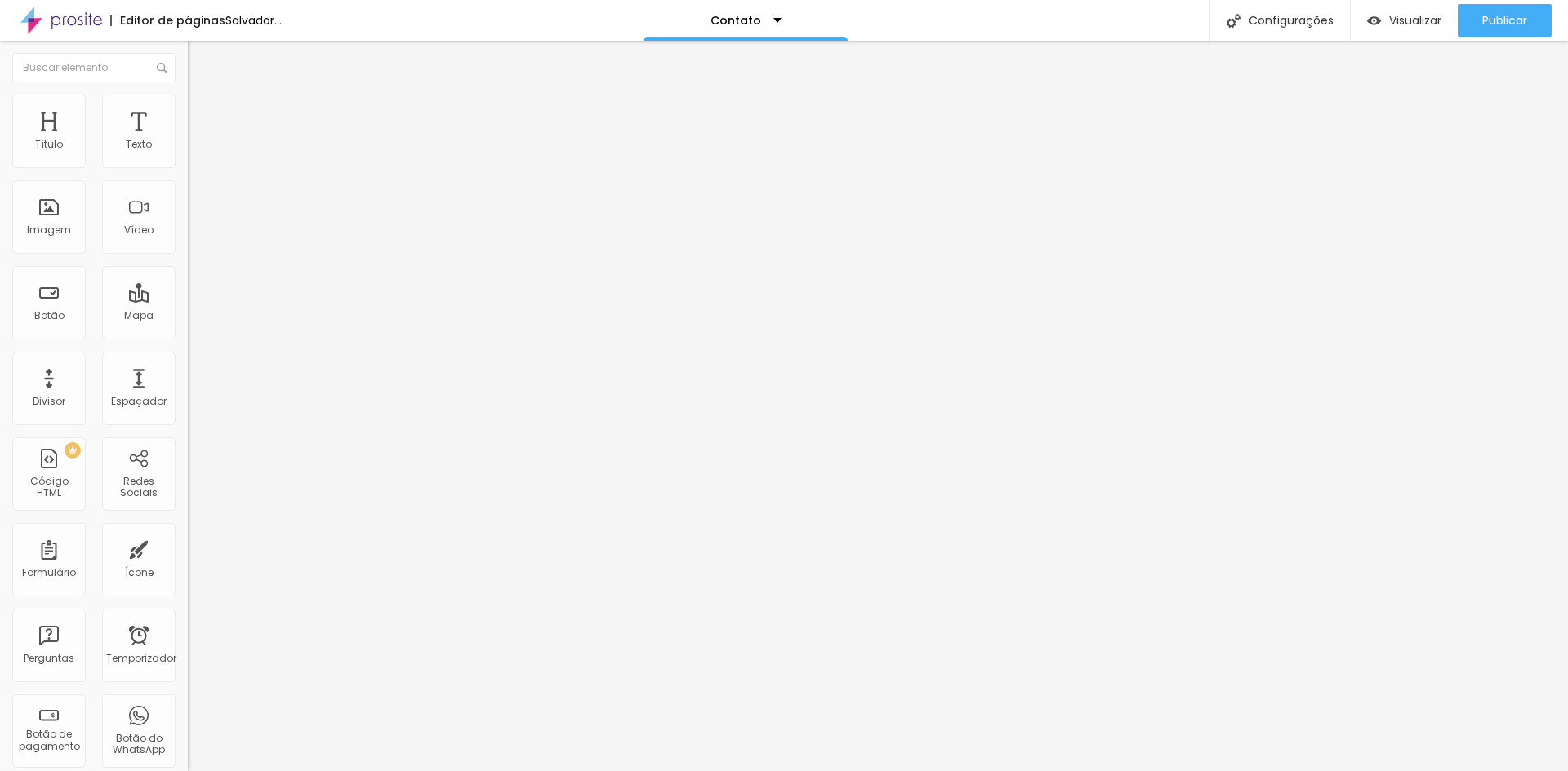
click at [188, 149] on div "TikTok" at bounding box center [282, 153] width 188 height 50
click at [188, 152] on div "TikTok" at bounding box center [282, 146] width 188 height 38
click at [188, 165] on img at bounding box center [194, 170] width 12 height 12
type input "https://https://www.instagram.com/gabriela.daltro"
click at [188, 622] on button "+ Adicionar Ícone" at bounding box center [239, 630] width 103 height 16
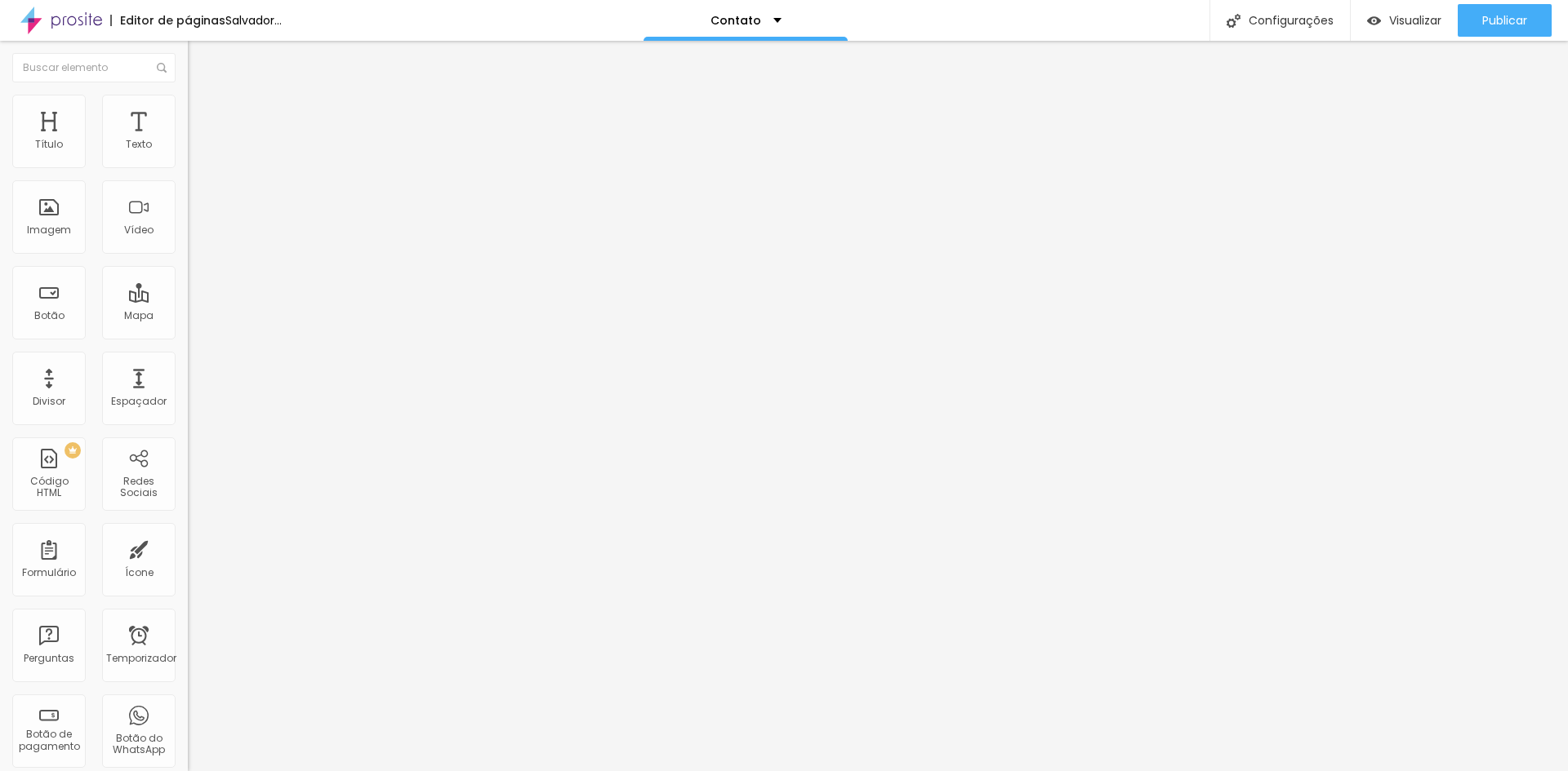
click at [188, 622] on div "Linkedin" at bounding box center [282, 728] width 188 height 212
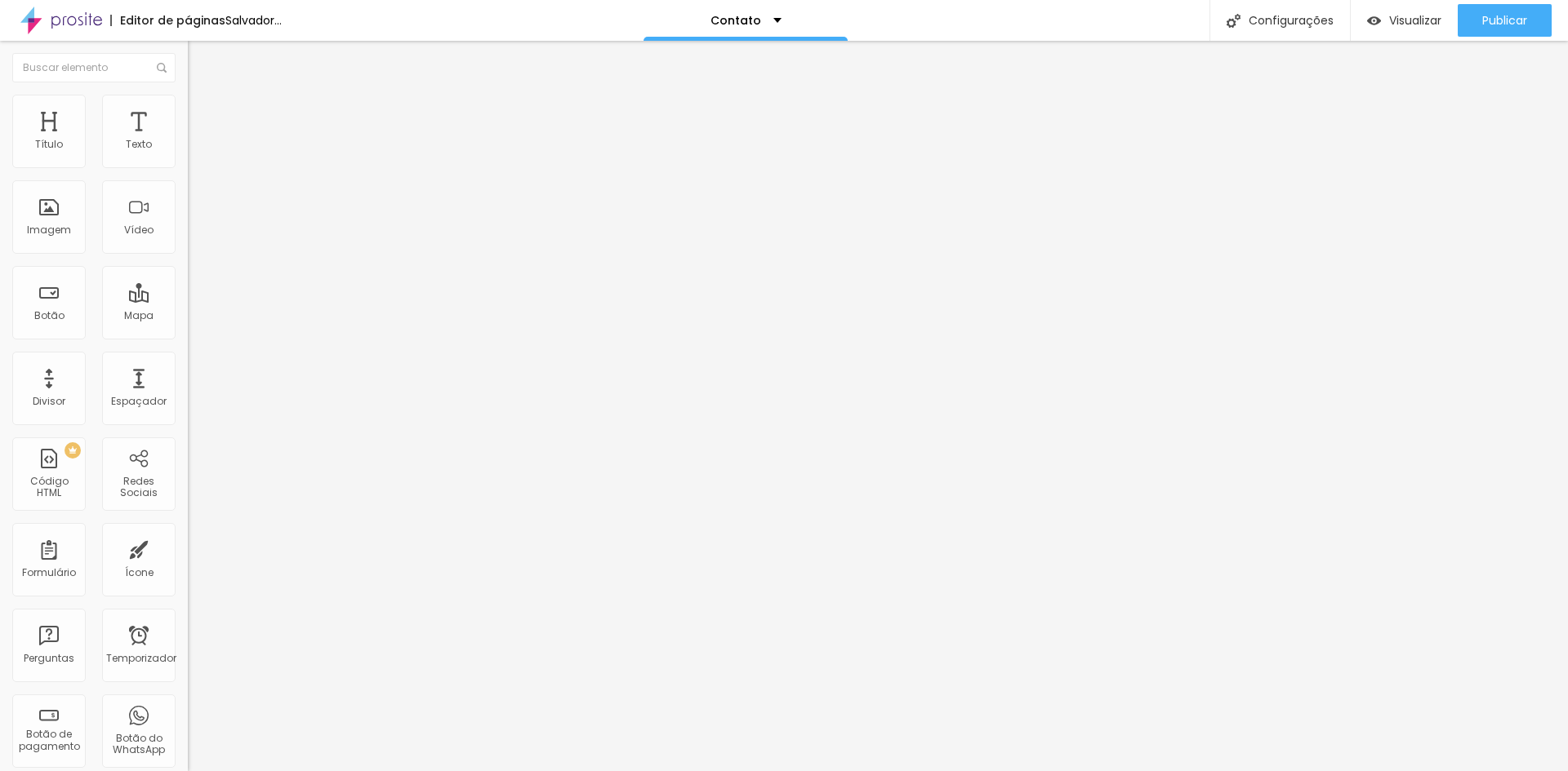
paste input "https://www.linkedin.com/in/gabriela-daltro-1597a7239/"
type input "https://https://www.linkedin.com/in/gabriela-daltro-1597a7239/"
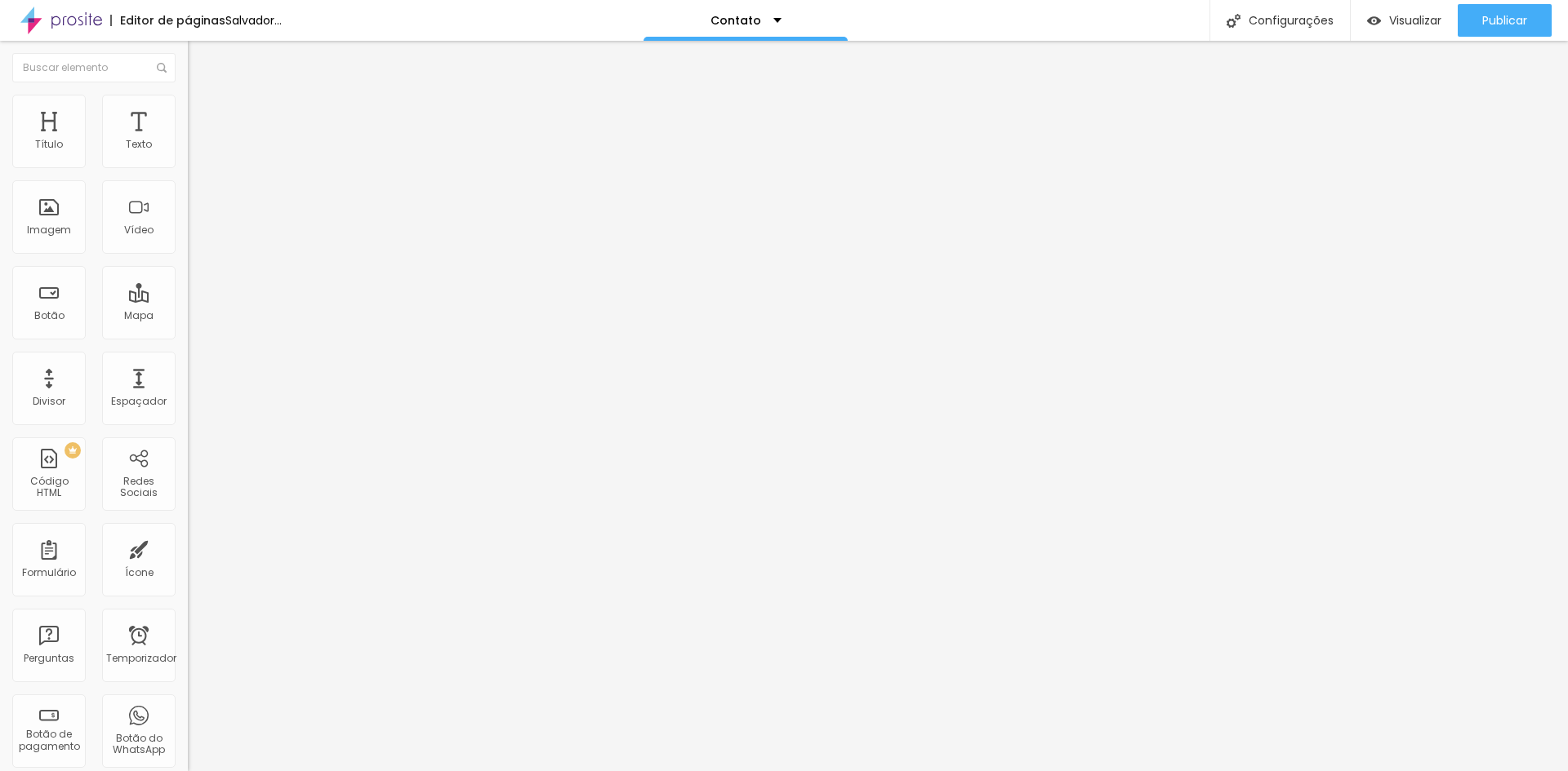
click at [1474, 18] on button "Publicar" at bounding box center [1505, 20] width 94 height 33
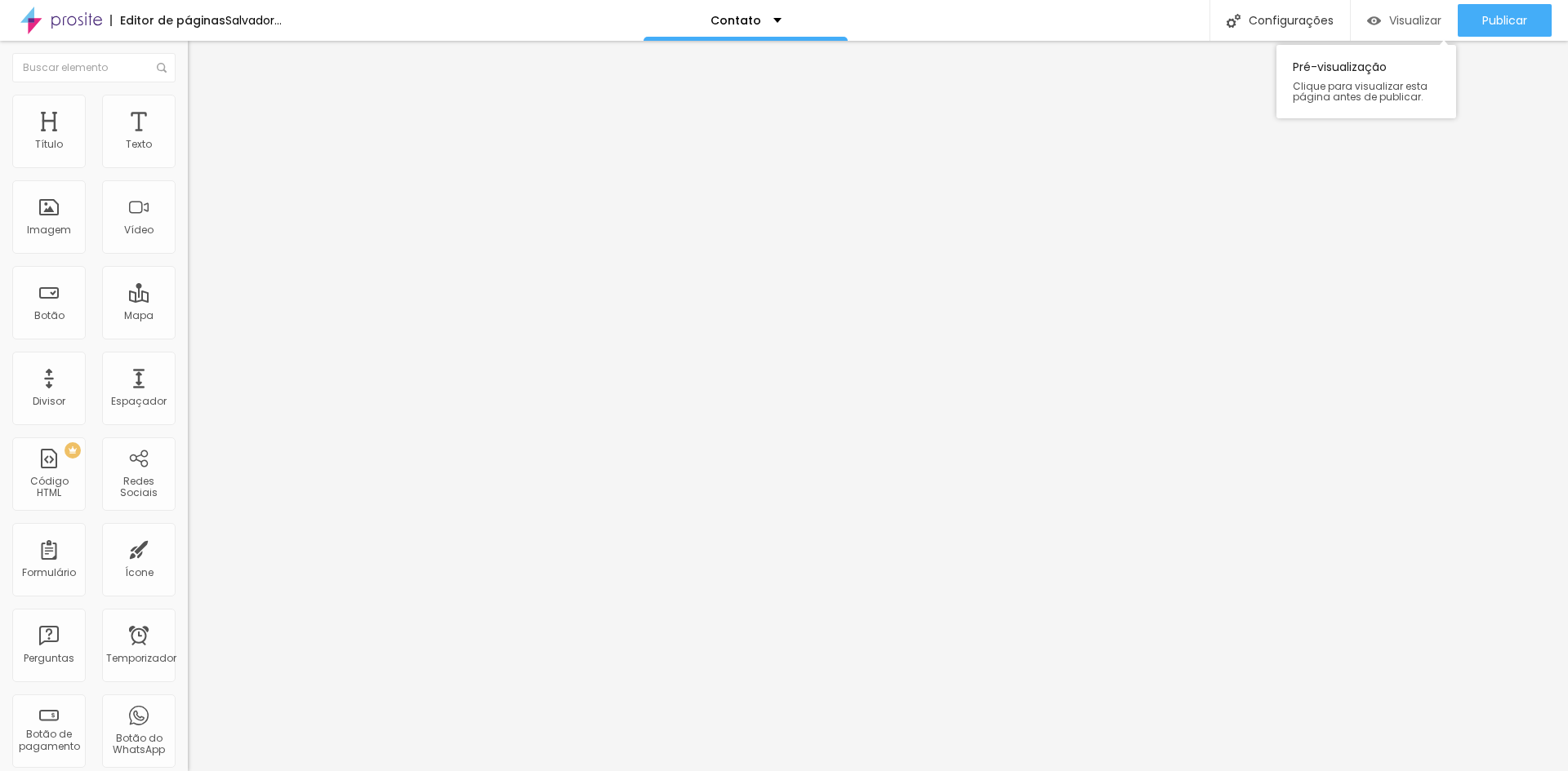
click at [1389, 26] on font "Visualizar" at bounding box center [1415, 20] width 52 height 16
click at [200, 62] on img "button" at bounding box center [207, 60] width 13 height 13
click at [761, 21] on font "Contato" at bounding box center [735, 20] width 50 height 16
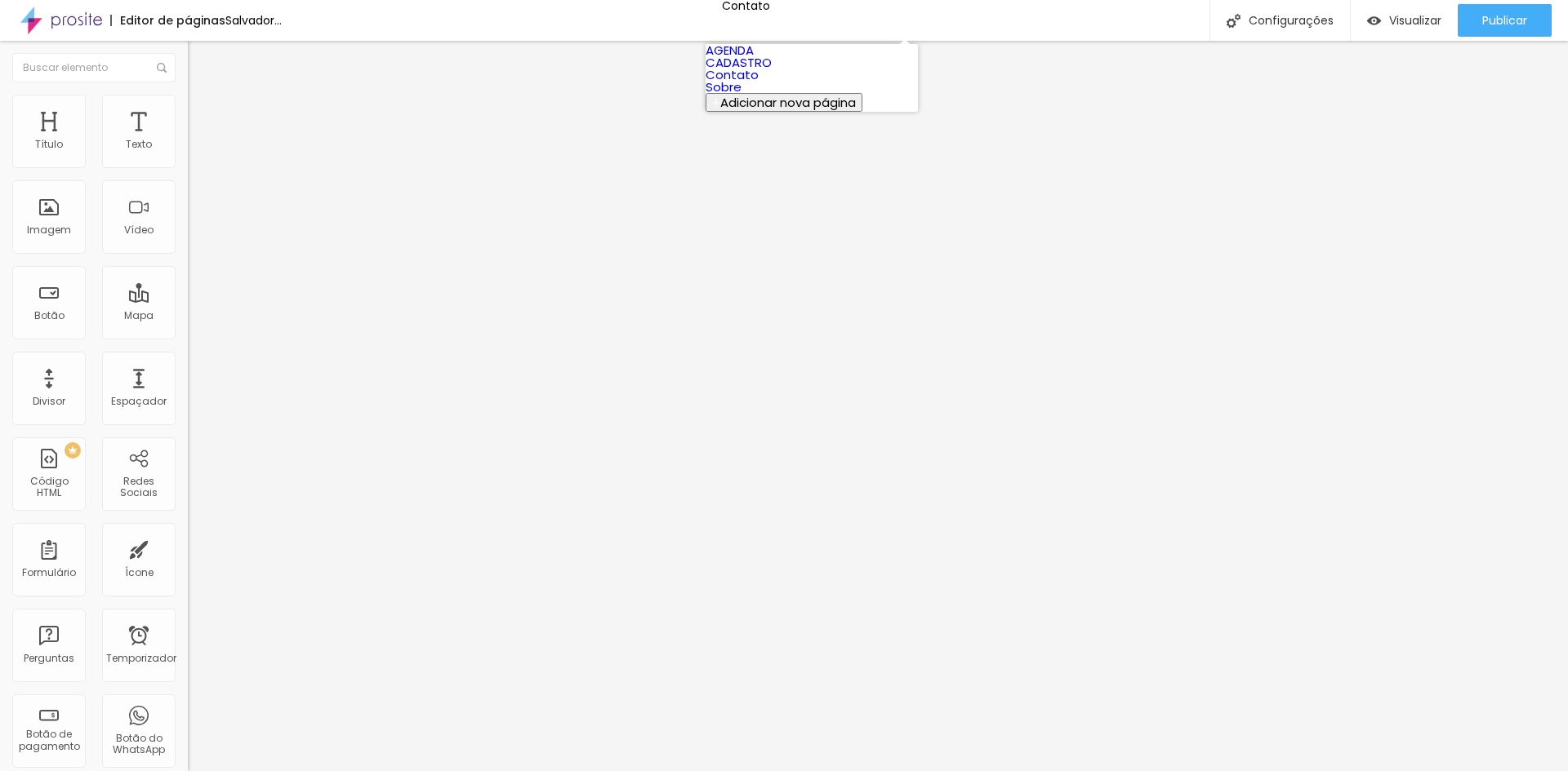
click at [754, 59] on link "AGENDA" at bounding box center [729, 50] width 48 height 17
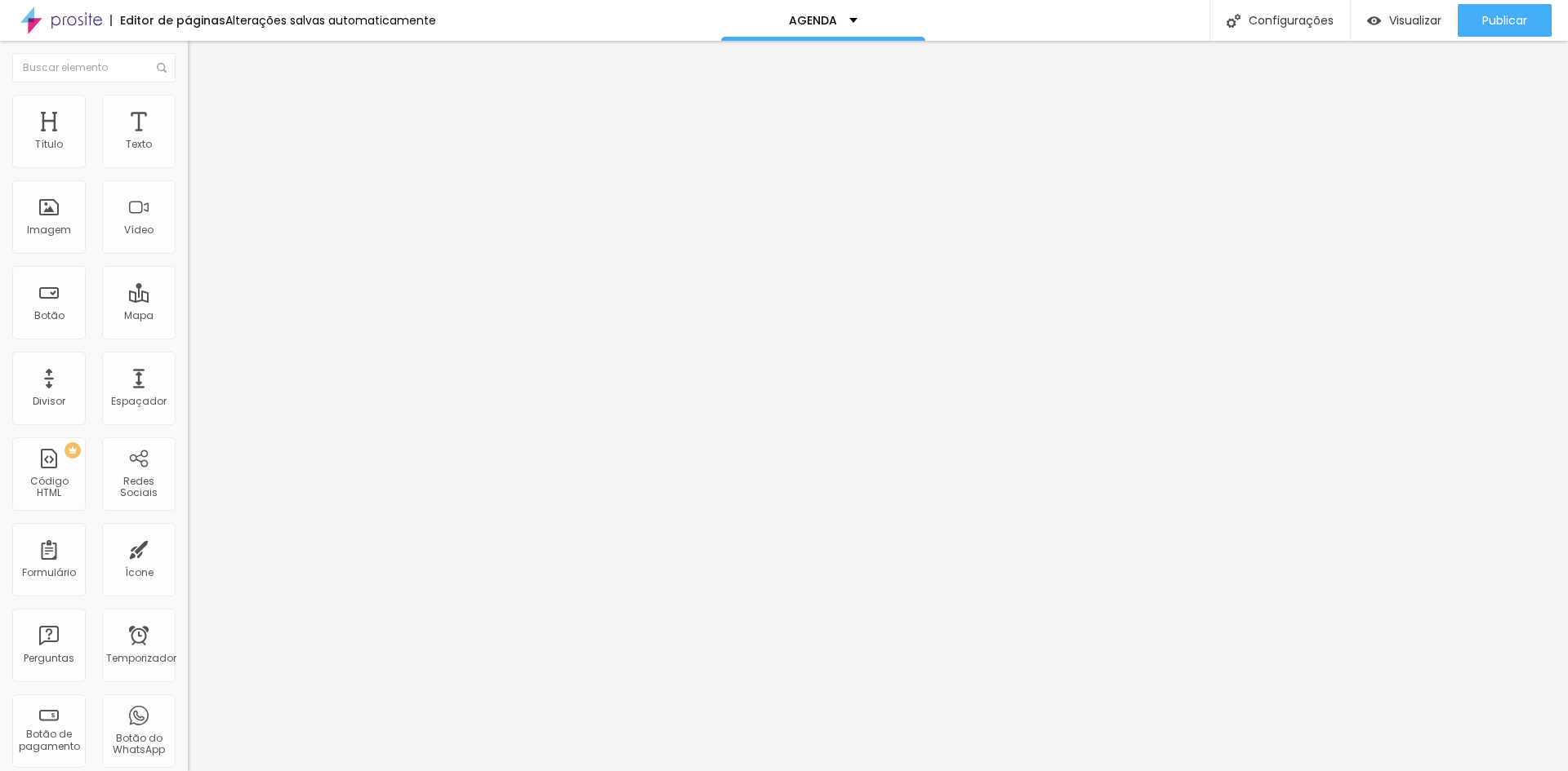
click at [188, 333] on input "https://bit.ly/agendagabidaltro" at bounding box center [286, 328] width 196 height 16
click at [188, 336] on input "https://bit.ly/agendagabidaltro" at bounding box center [286, 328] width 196 height 16
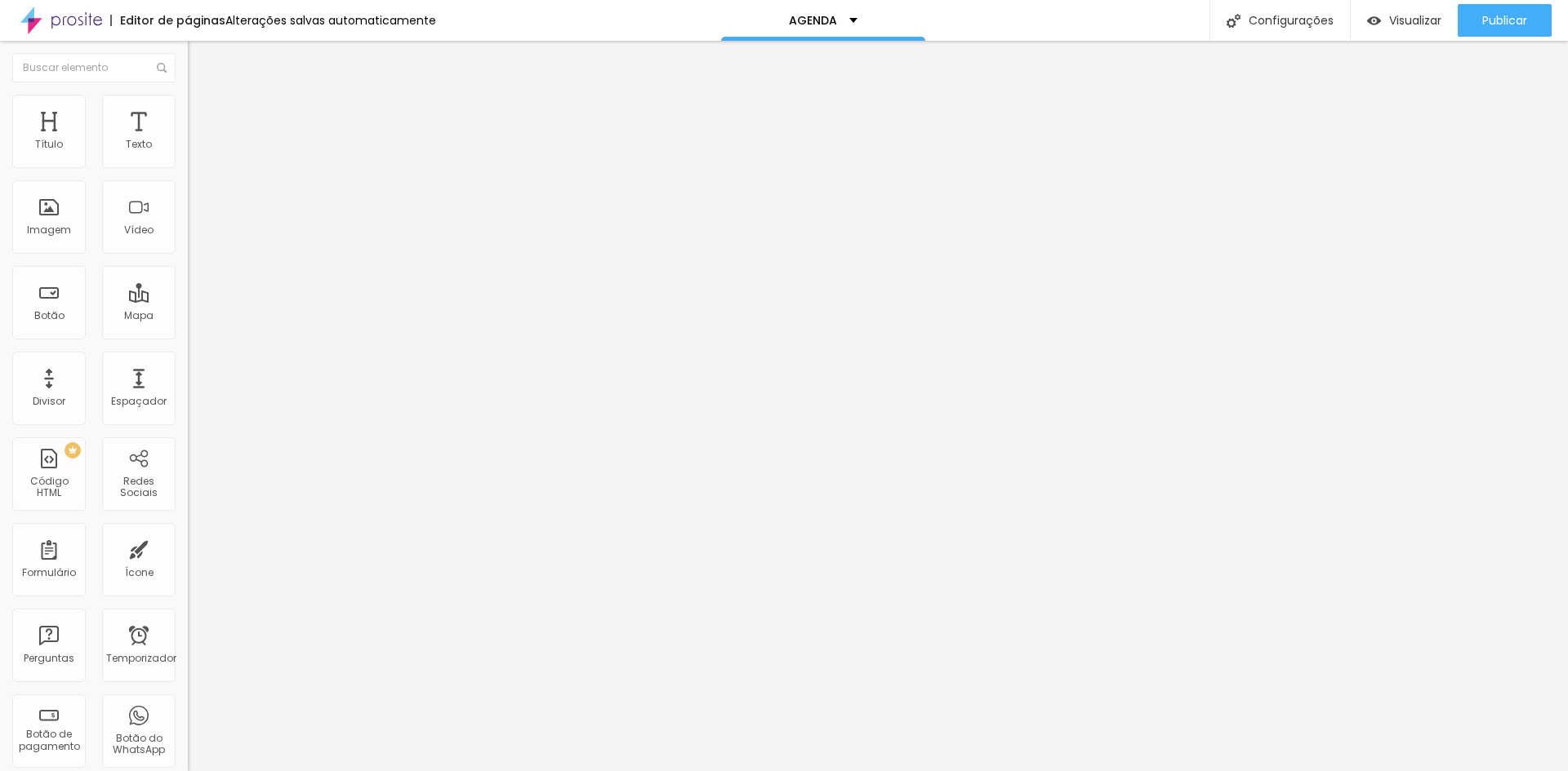
click at [188, 336] on input "https://bit.ly/agendagabidaltro" at bounding box center [286, 328] width 196 height 16
click at [188, 425] on div "Editar nulo Conteúdo Estilo Avançado Texto CLIQUE AQUI E SAIBA MAIS Alinhamento…" at bounding box center [282, 406] width 188 height 731
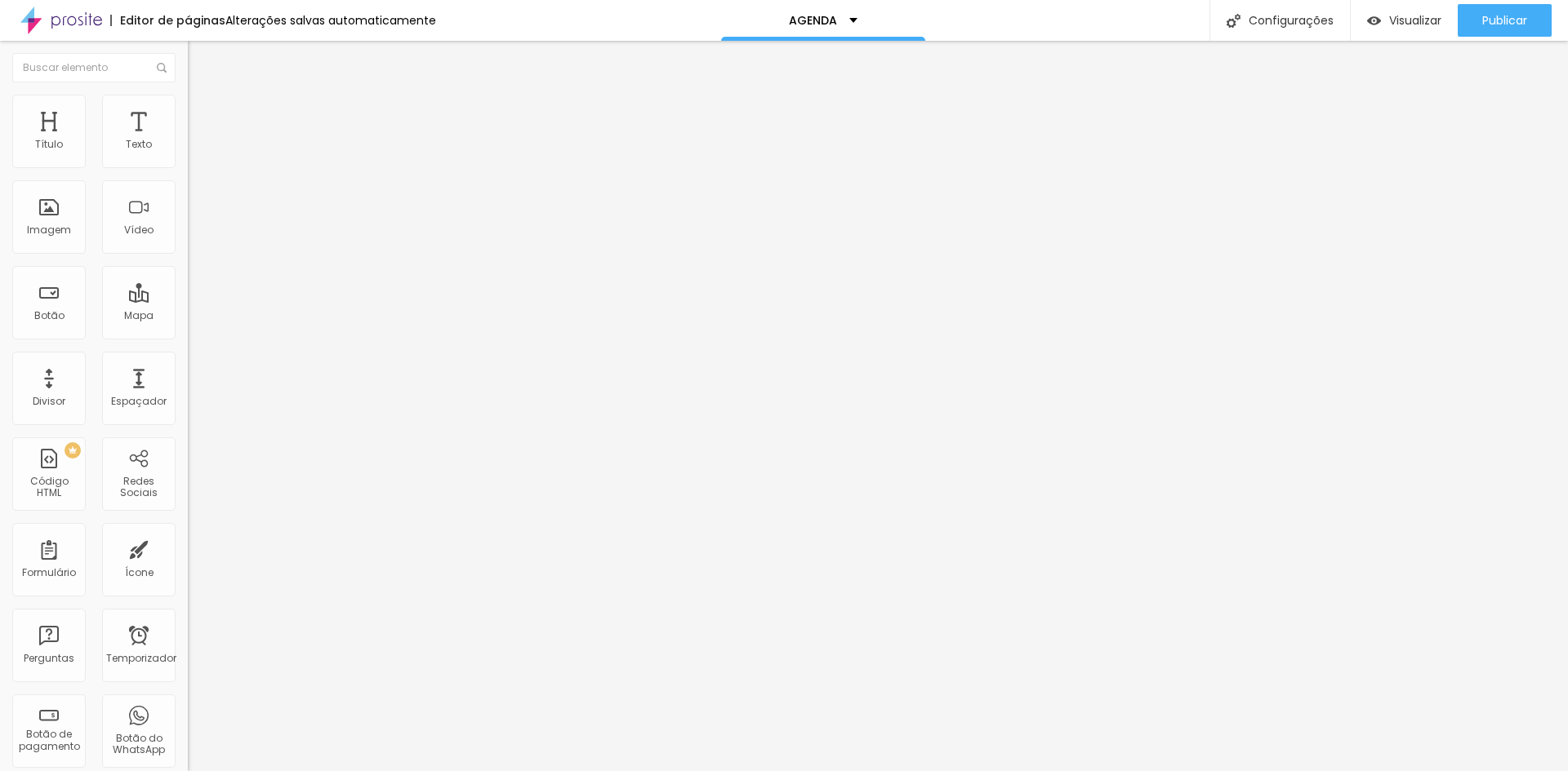
scroll to position [0, 0]
drag, startPoint x: 57, startPoint y: 338, endPoint x: 0, endPoint y: 344, distance: 57.3
click at [188, 344] on div "Texto CLIQUE AQUI E SAIBA MAIS Alinhamento Tamanho Normal Pequeno Normal Grande…" at bounding box center [282, 246] width 188 height 238
type input "bit.ly/agendagabidaltro"
click at [1483, 18] on font "Publicar" at bounding box center [1504, 20] width 45 height 16
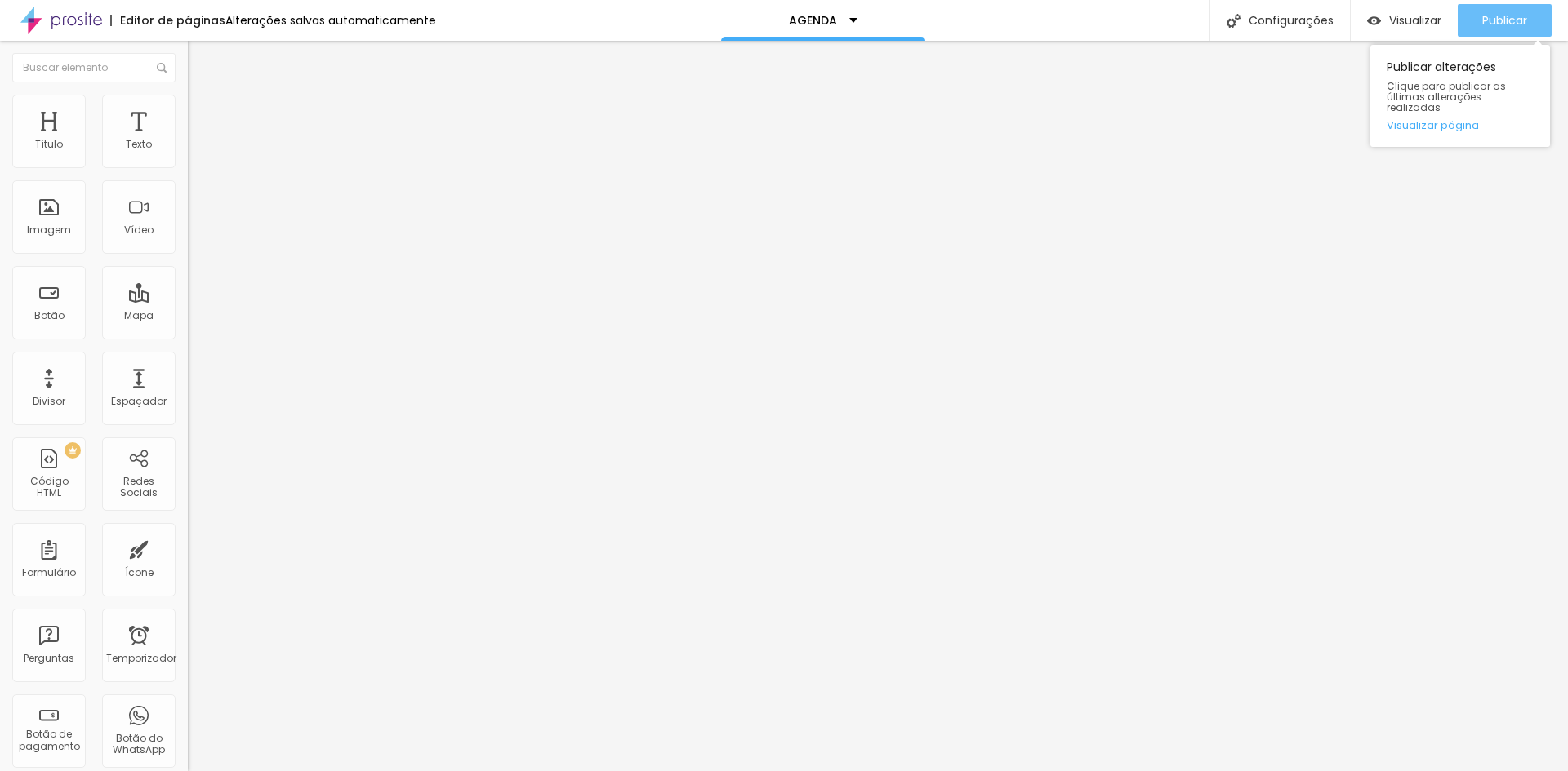
click at [1486, 14] on font "Publicar" at bounding box center [1504, 20] width 45 height 16
click at [188, 69] on button "Editar nulo" at bounding box center [282, 60] width 188 height 38
click at [57, 18] on img at bounding box center [61, 20] width 82 height 41
click at [188, 103] on li "Estilo" at bounding box center [282, 102] width 188 height 16
type input "95"
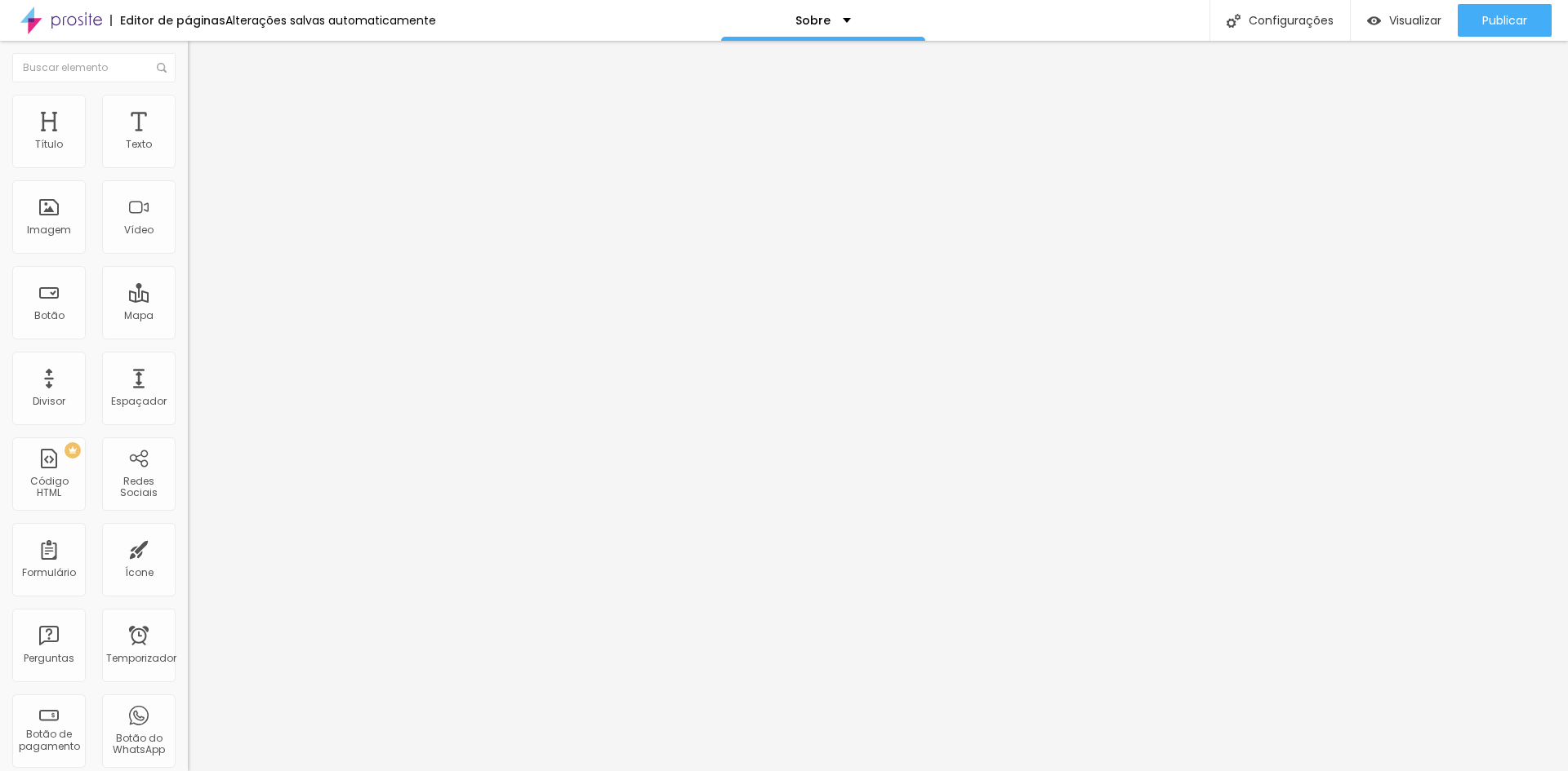
type input "95"
type input "90"
type input "85"
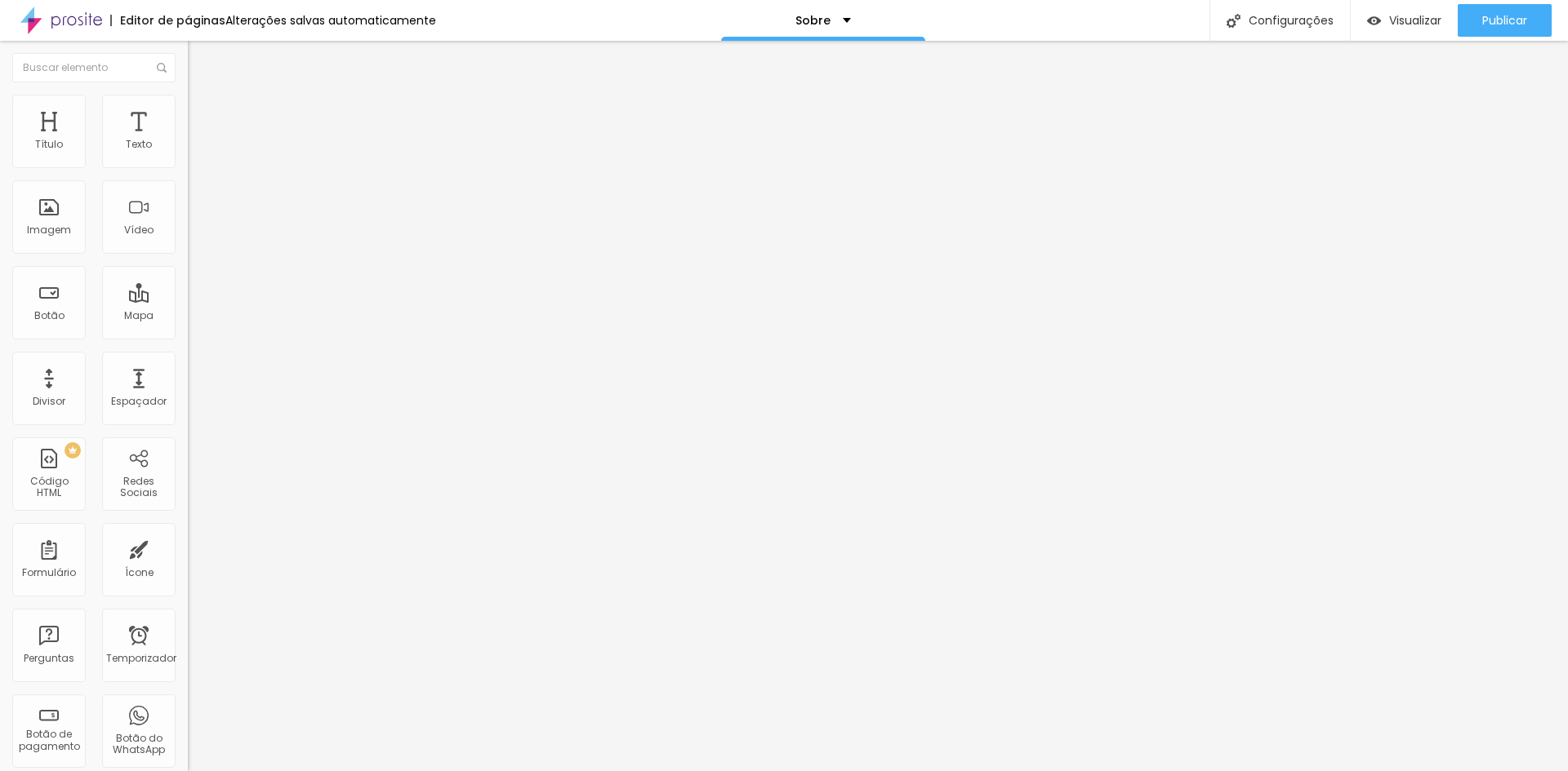
type input "80"
type input "75"
type input "70"
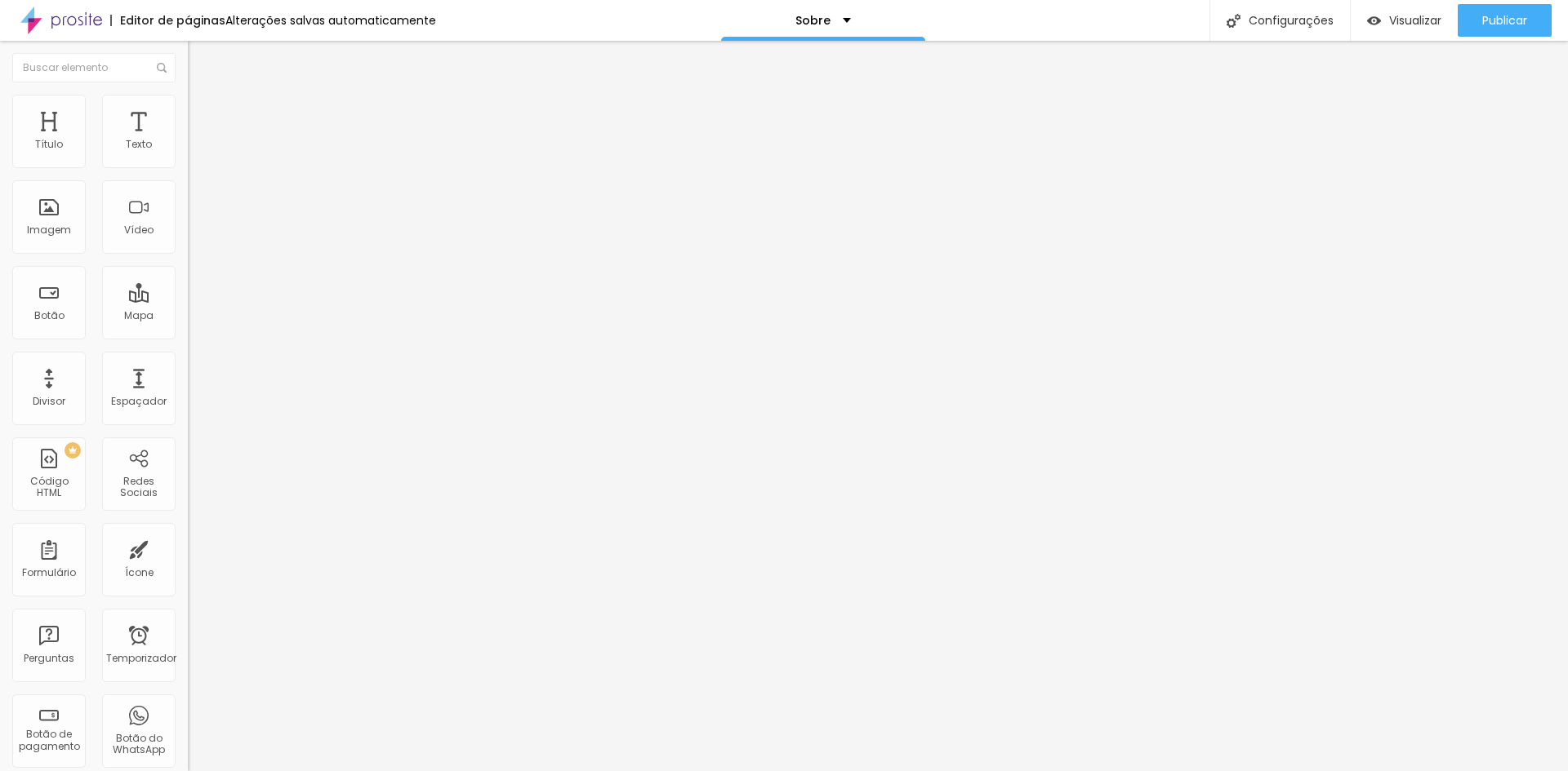
type input "70"
type input "65"
type input "60"
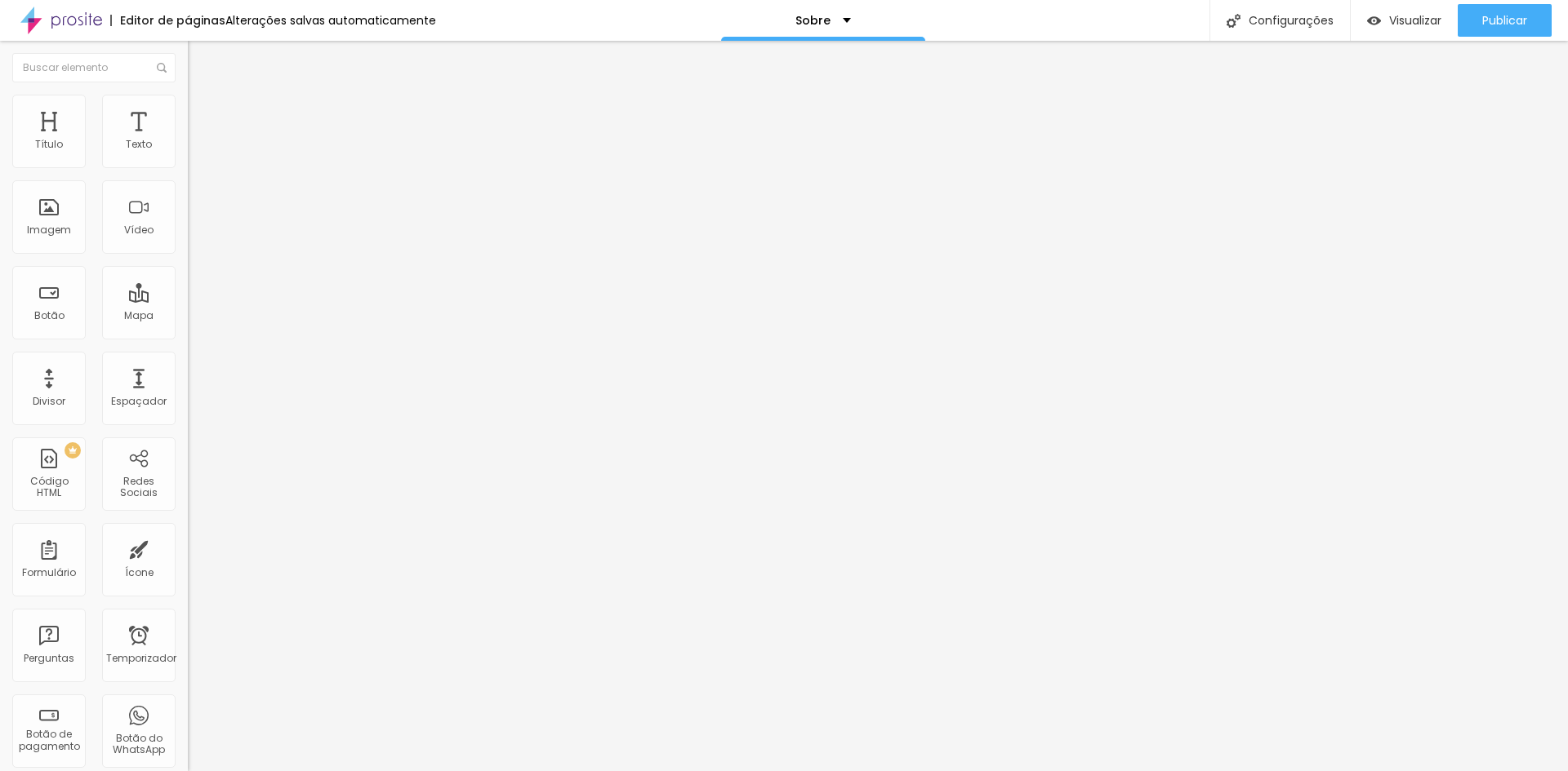
type input "55"
type input "50"
type input "45"
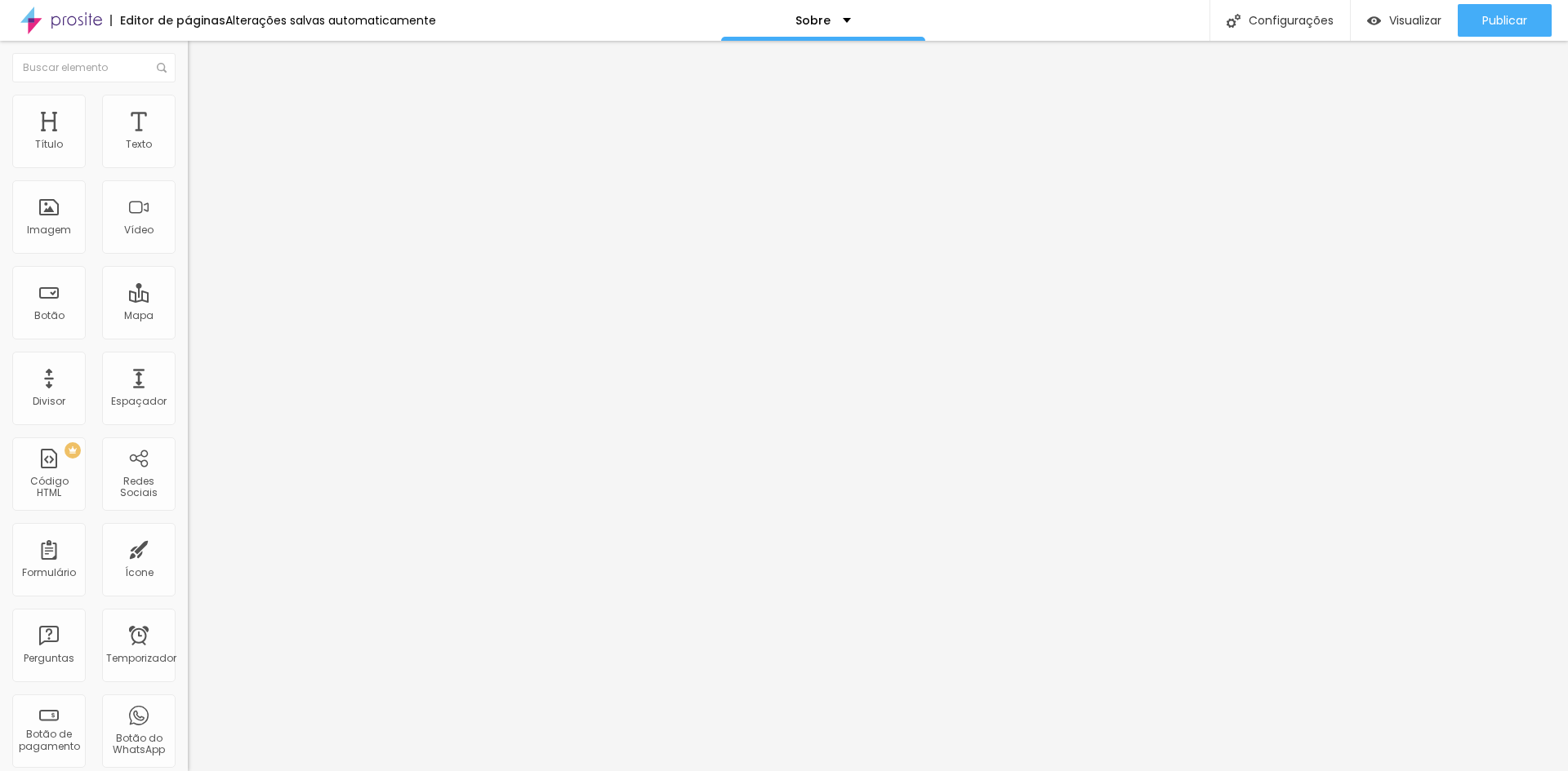
type input "45"
type input "40"
type input "35"
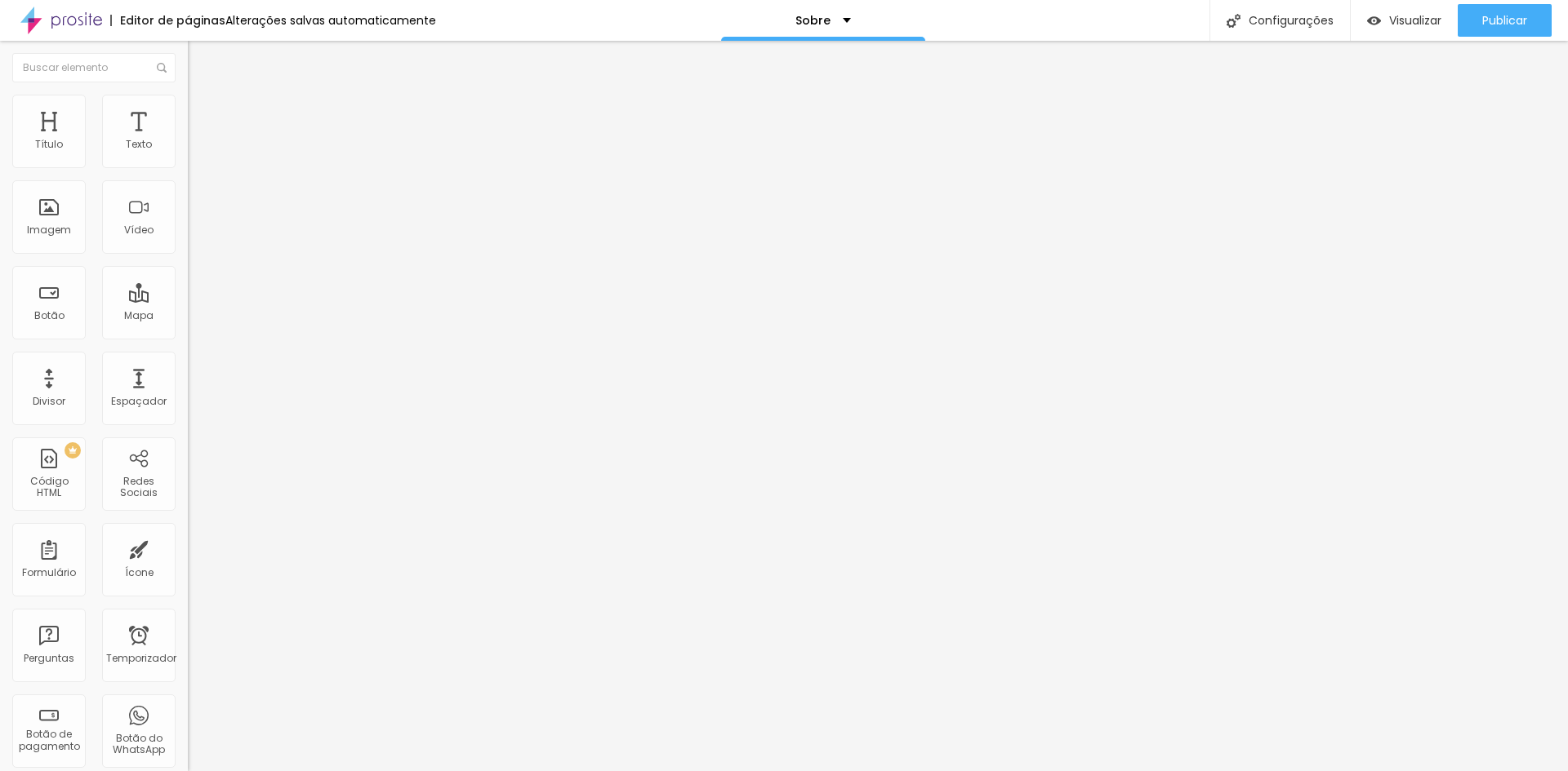
type input "30"
type input "25"
type input "20"
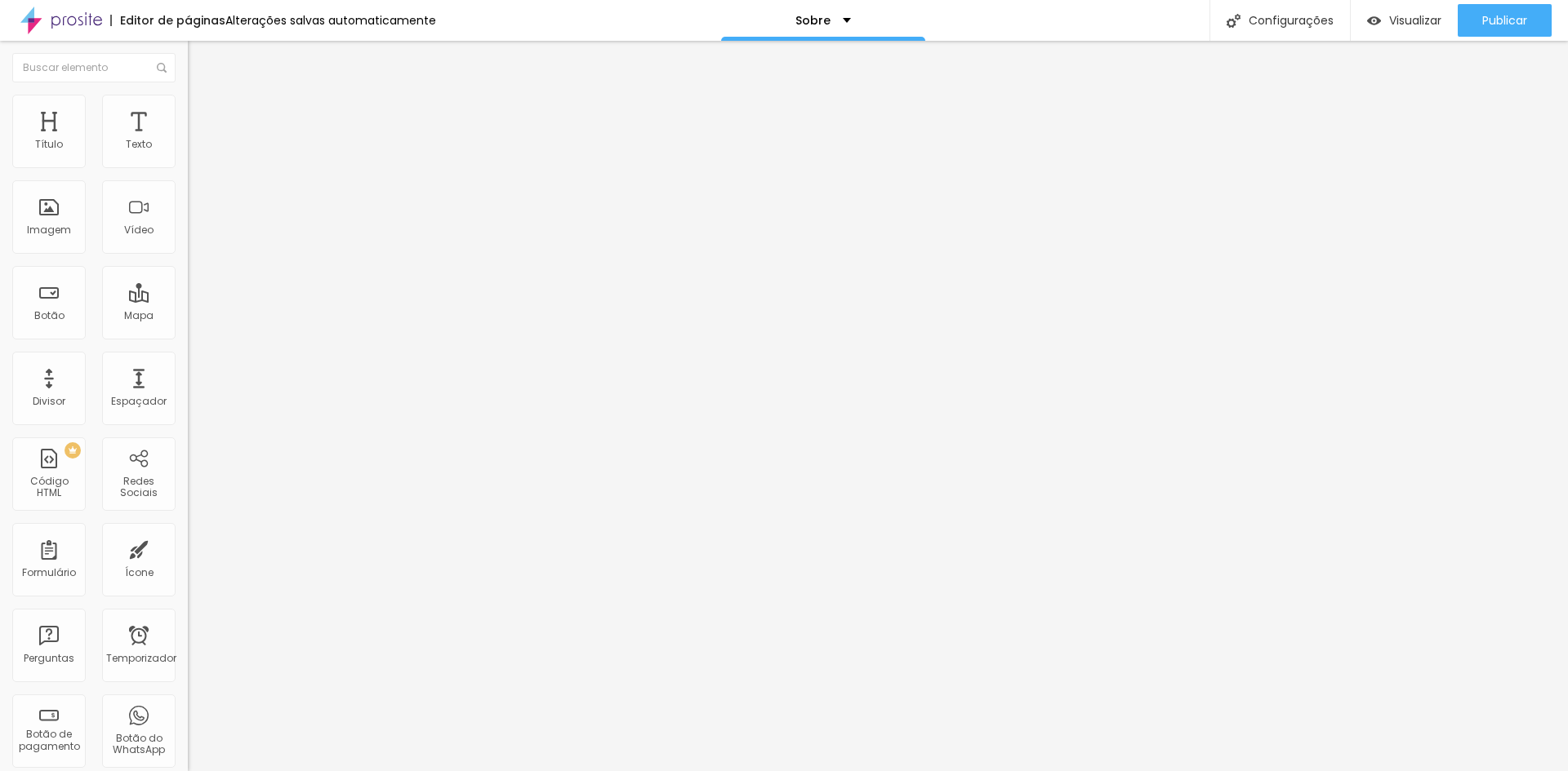
drag, startPoint x: 168, startPoint y: 173, endPoint x: 39, endPoint y: 167, distance: 129.1
type input "20"
click at [188, 167] on input "range" at bounding box center [240, 161] width 105 height 13
type input "25"
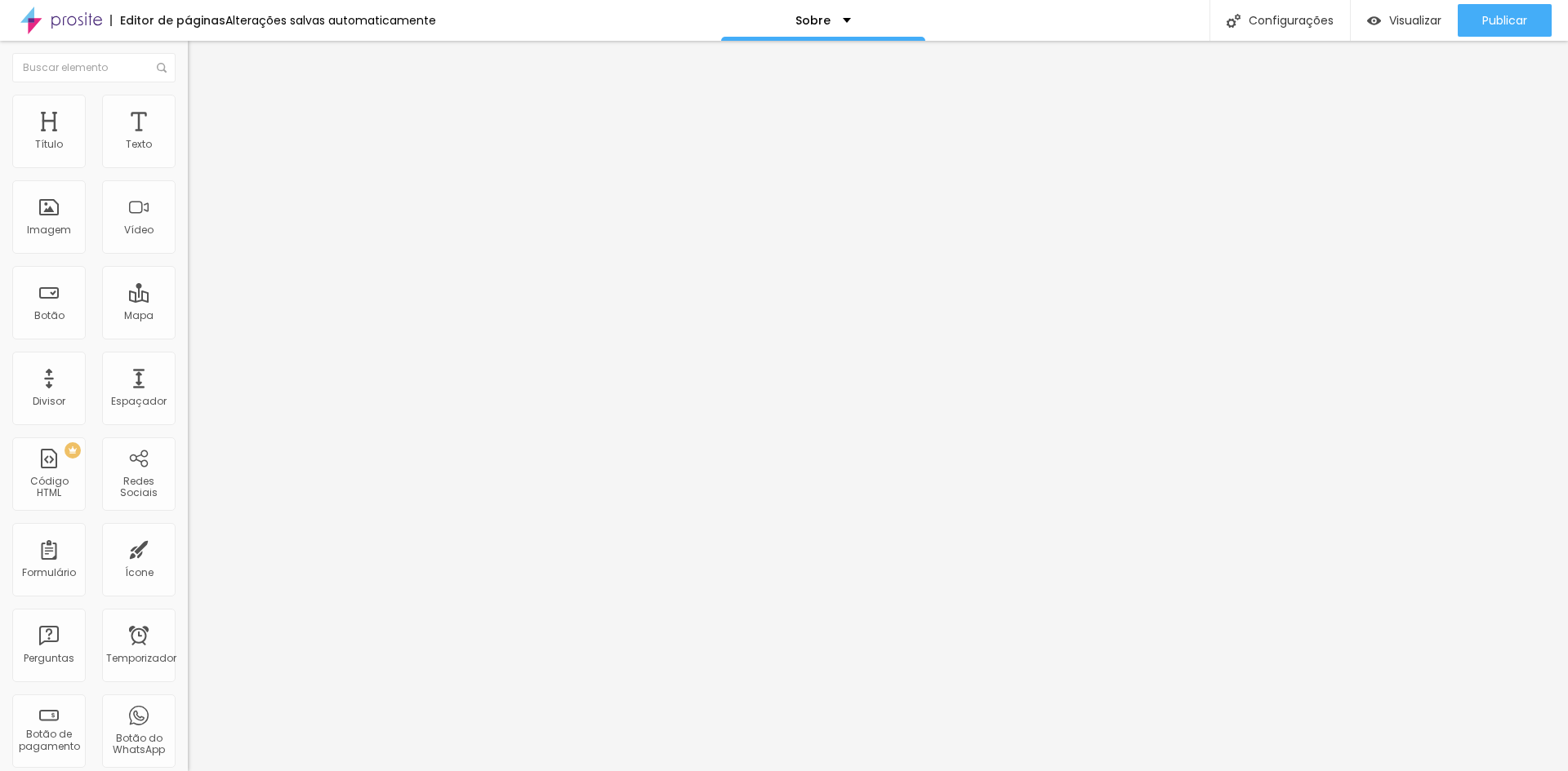
type input "30"
type input "40"
type input "45"
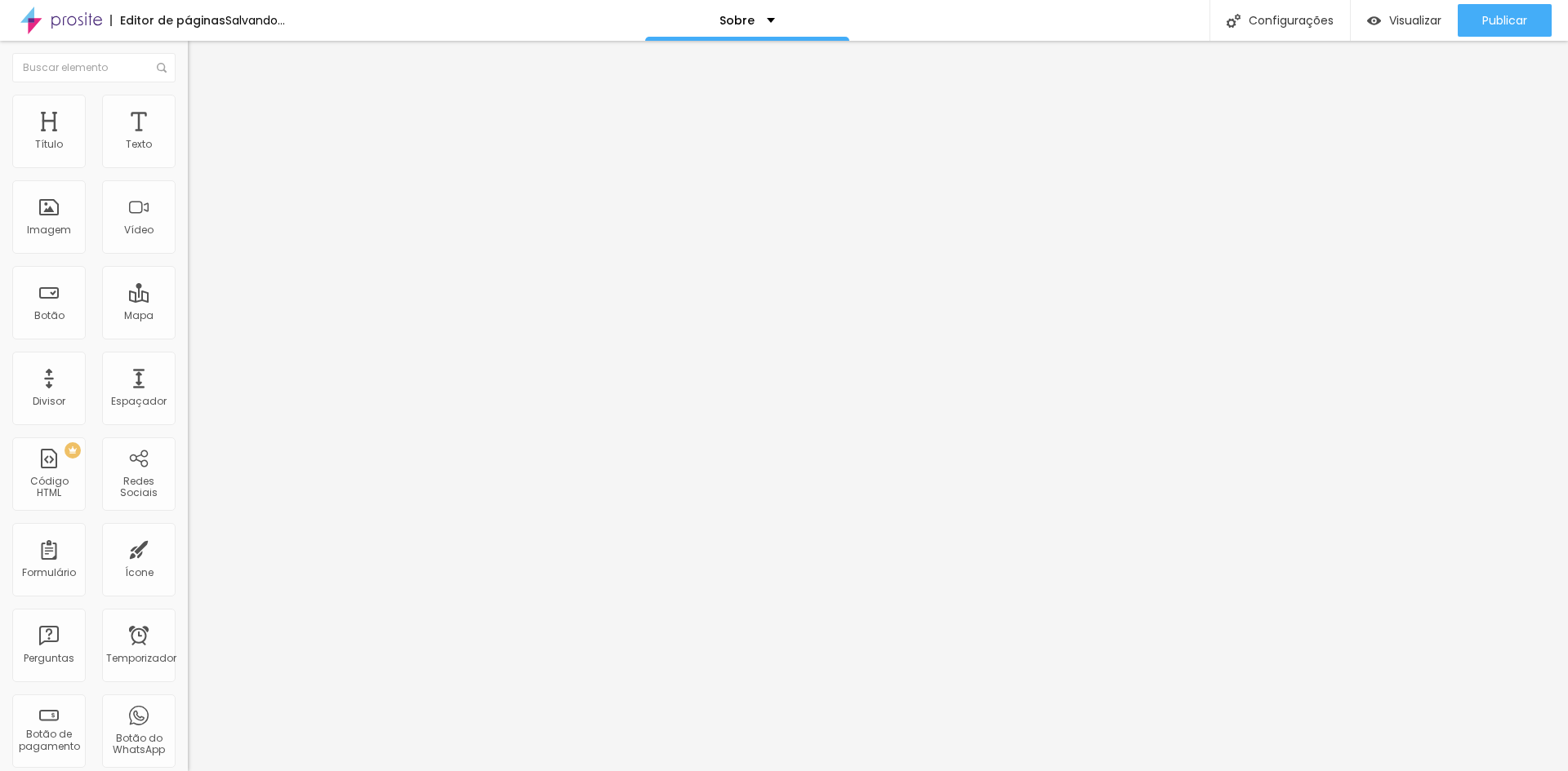
type input "45"
type input "50"
type input "55"
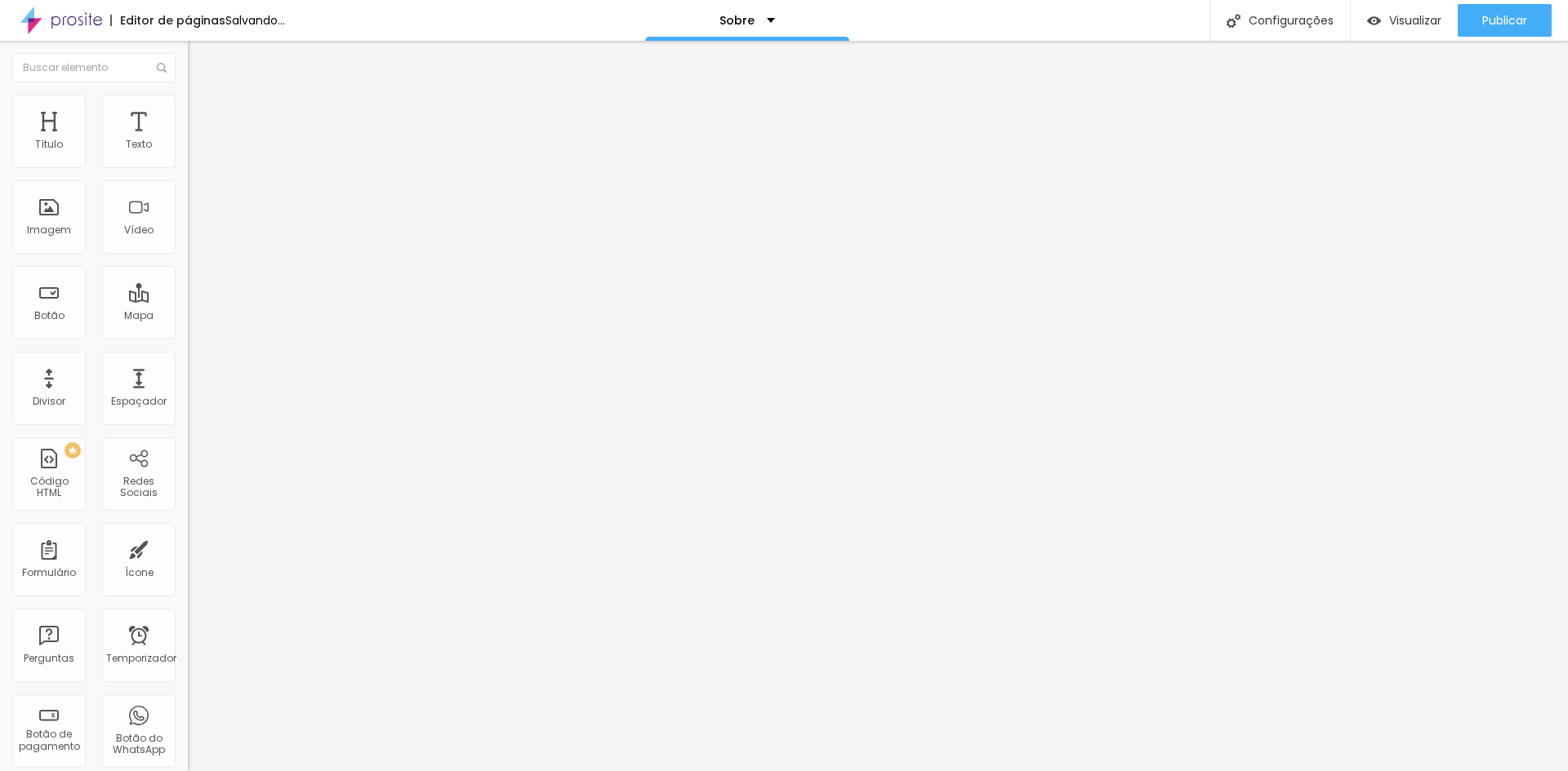
type input "60"
type input "65"
type input "70"
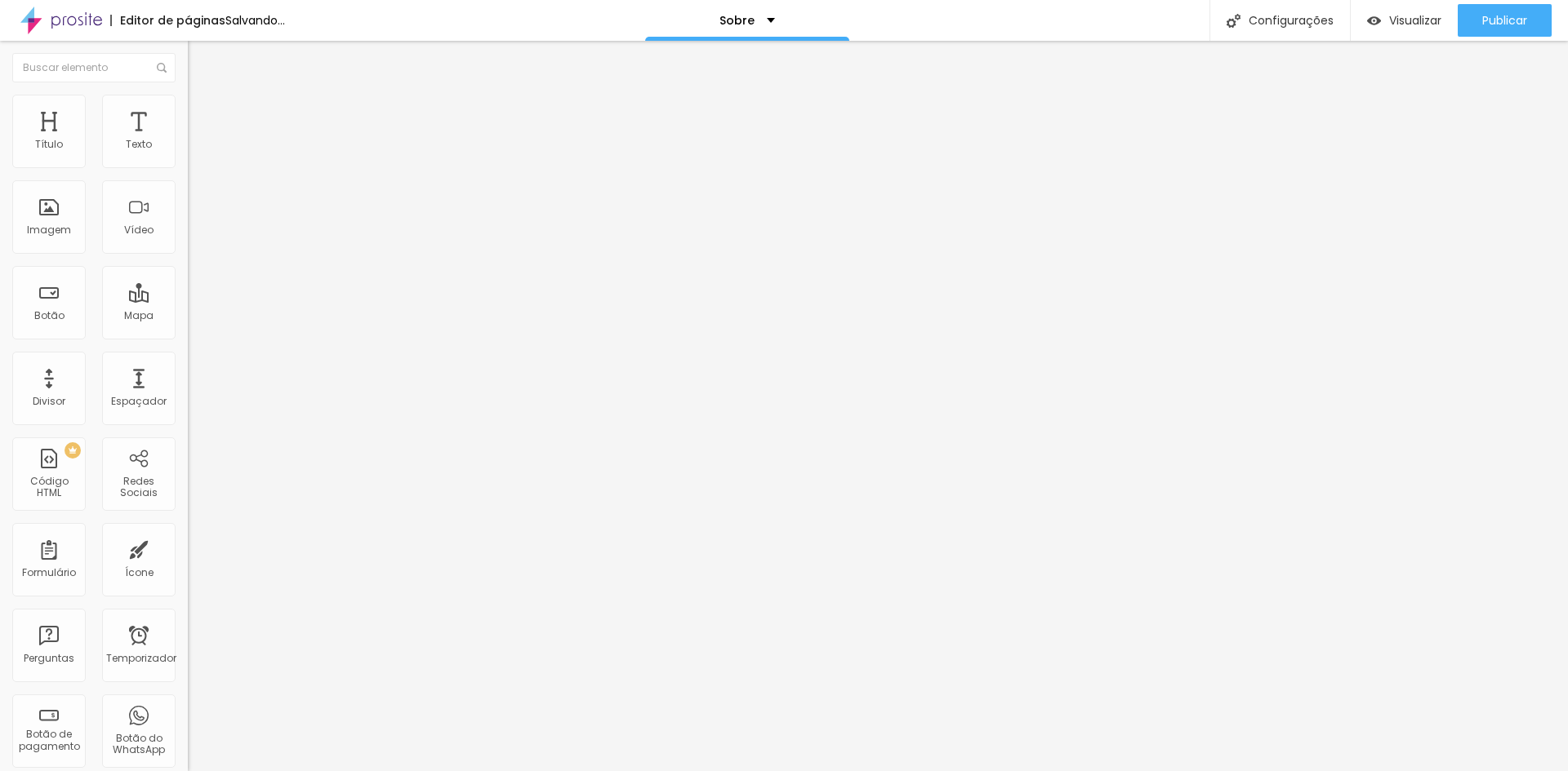
type input "70"
type input "75"
type input "80"
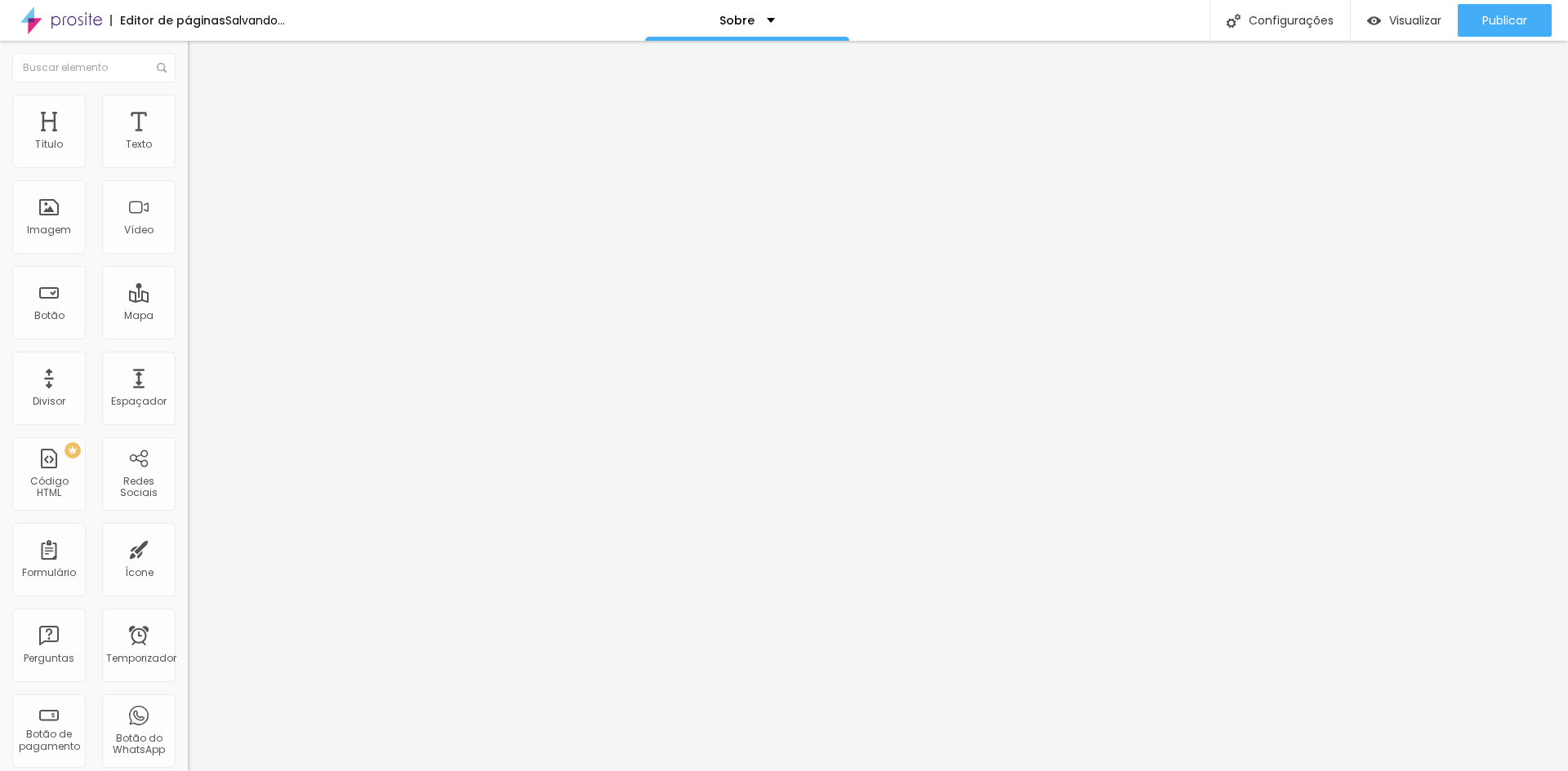
type input "85"
type input "90"
type input "95"
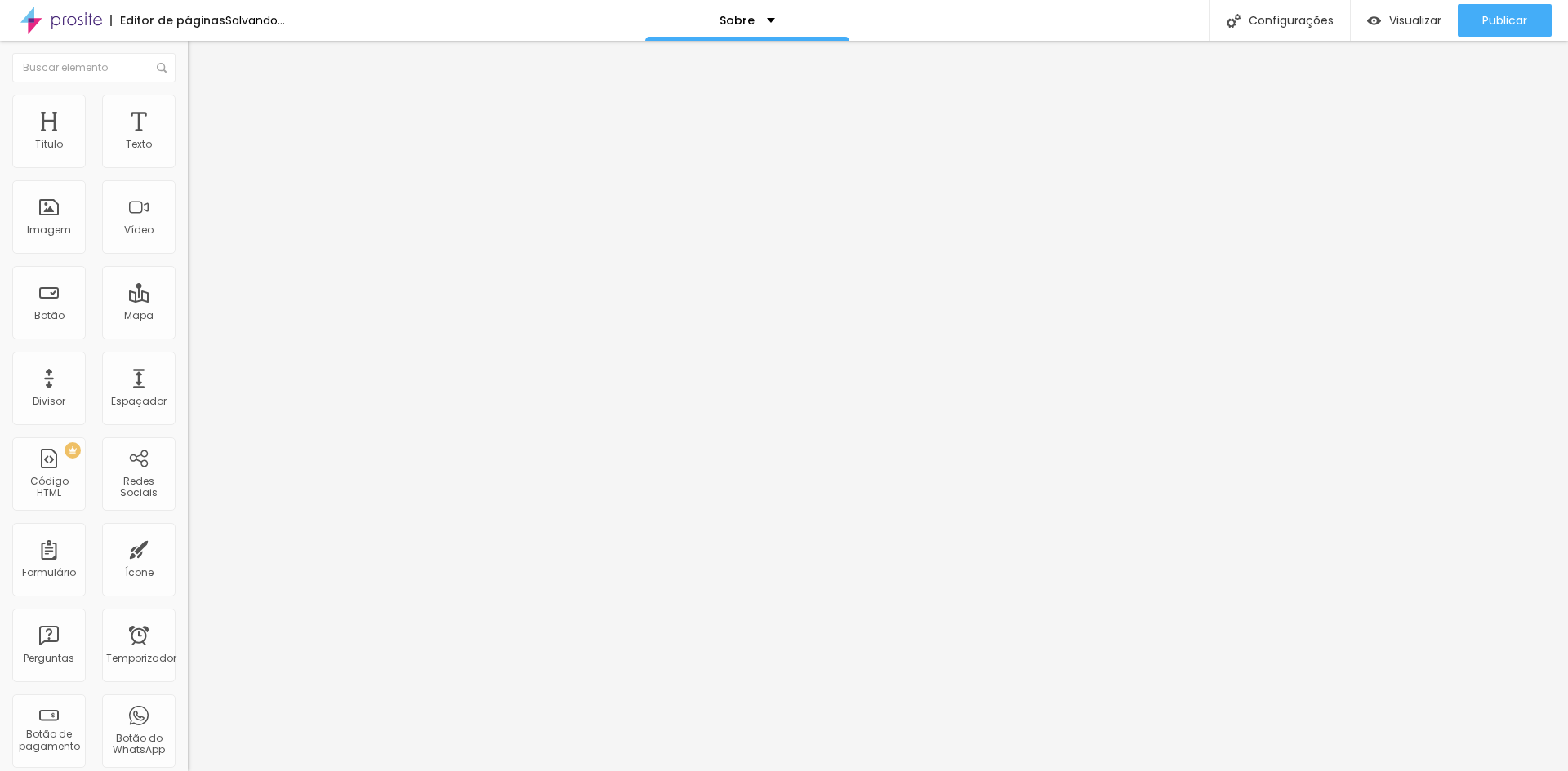
type input "95"
type input "100"
drag, startPoint x: 35, startPoint y: 175, endPoint x: 219, endPoint y: 213, distance: 187.9
type input "100"
click at [219, 167] on input "range" at bounding box center [240, 161] width 105 height 13
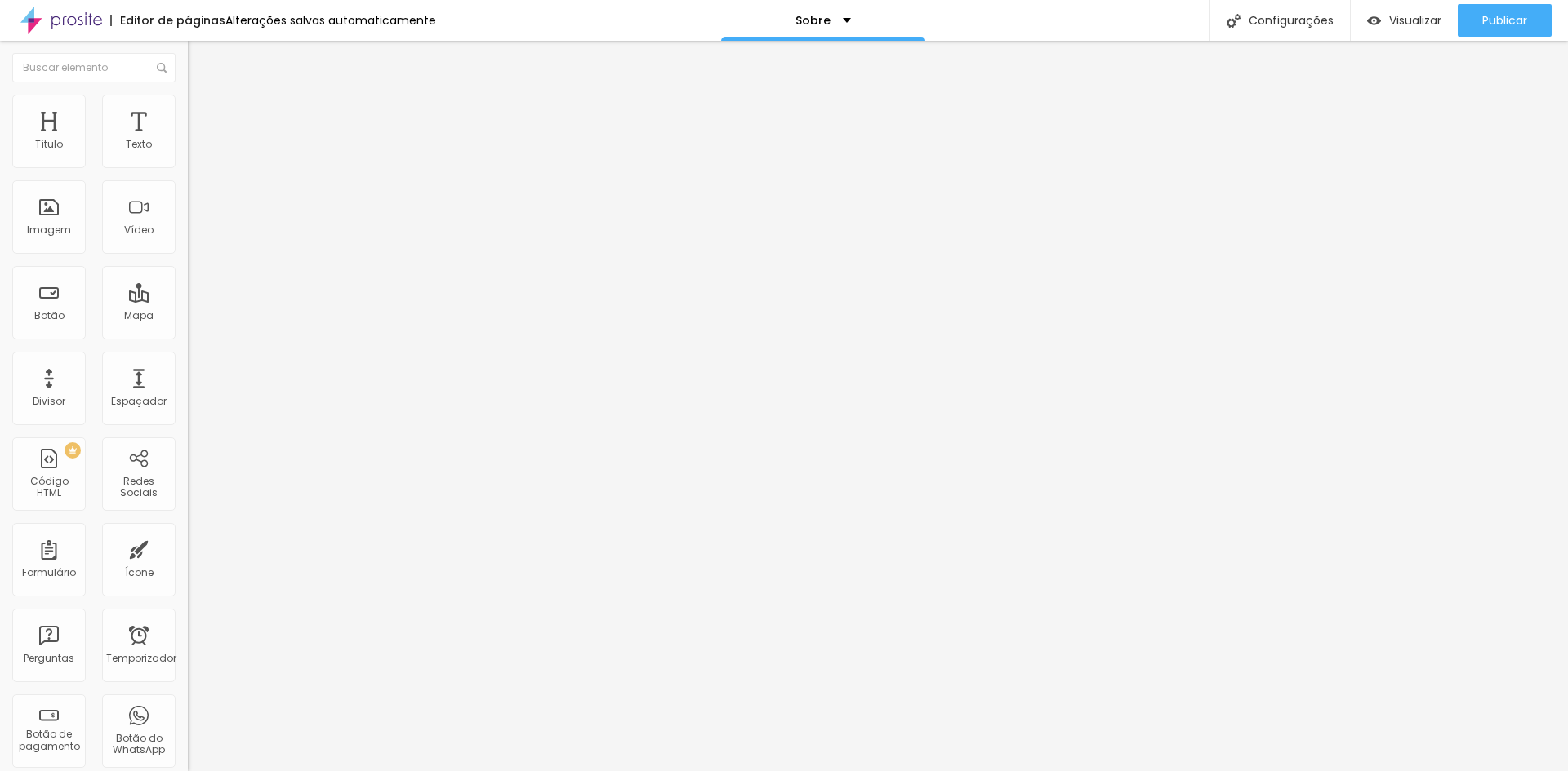
click at [188, 128] on li "Avançado" at bounding box center [282, 118] width 188 height 16
click at [188, 111] on li "Avançado" at bounding box center [282, 118] width 188 height 16
click at [188, 105] on img at bounding box center [195, 102] width 14 height 14
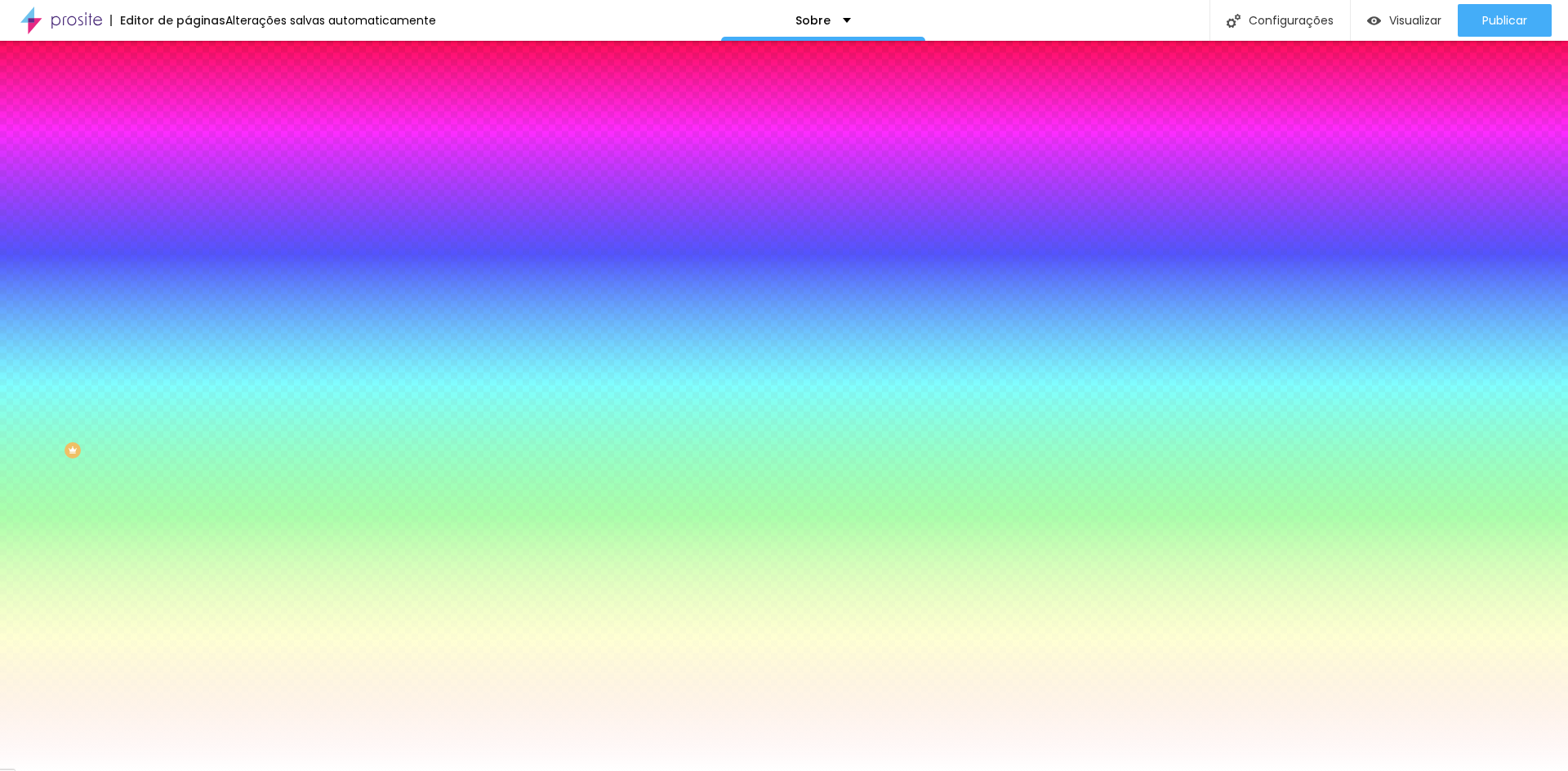
click at [188, 89] on li "Conteúdo" at bounding box center [282, 86] width 188 height 16
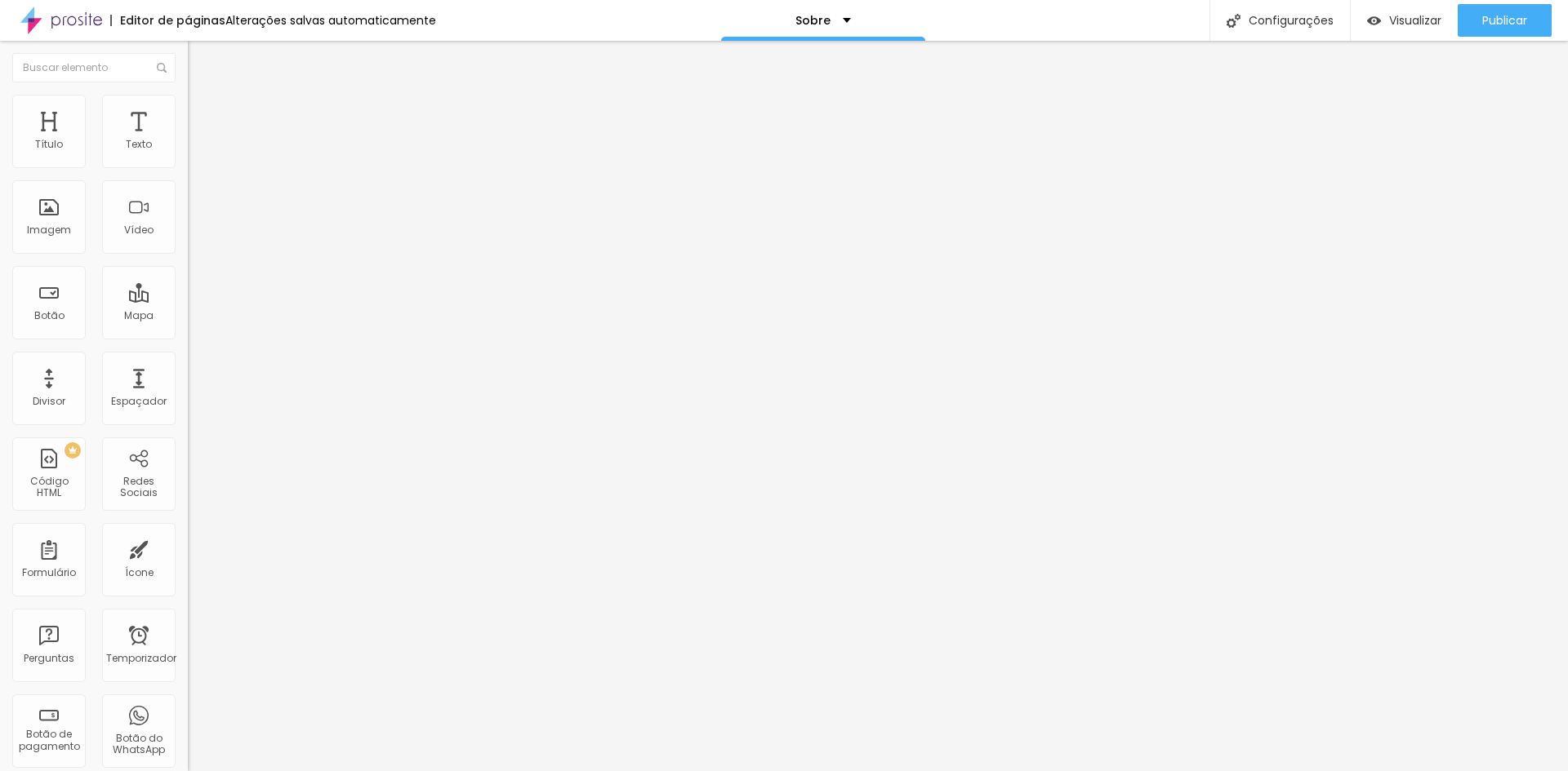
click at [188, 106] on li "Estilo" at bounding box center [282, 102] width 188 height 16
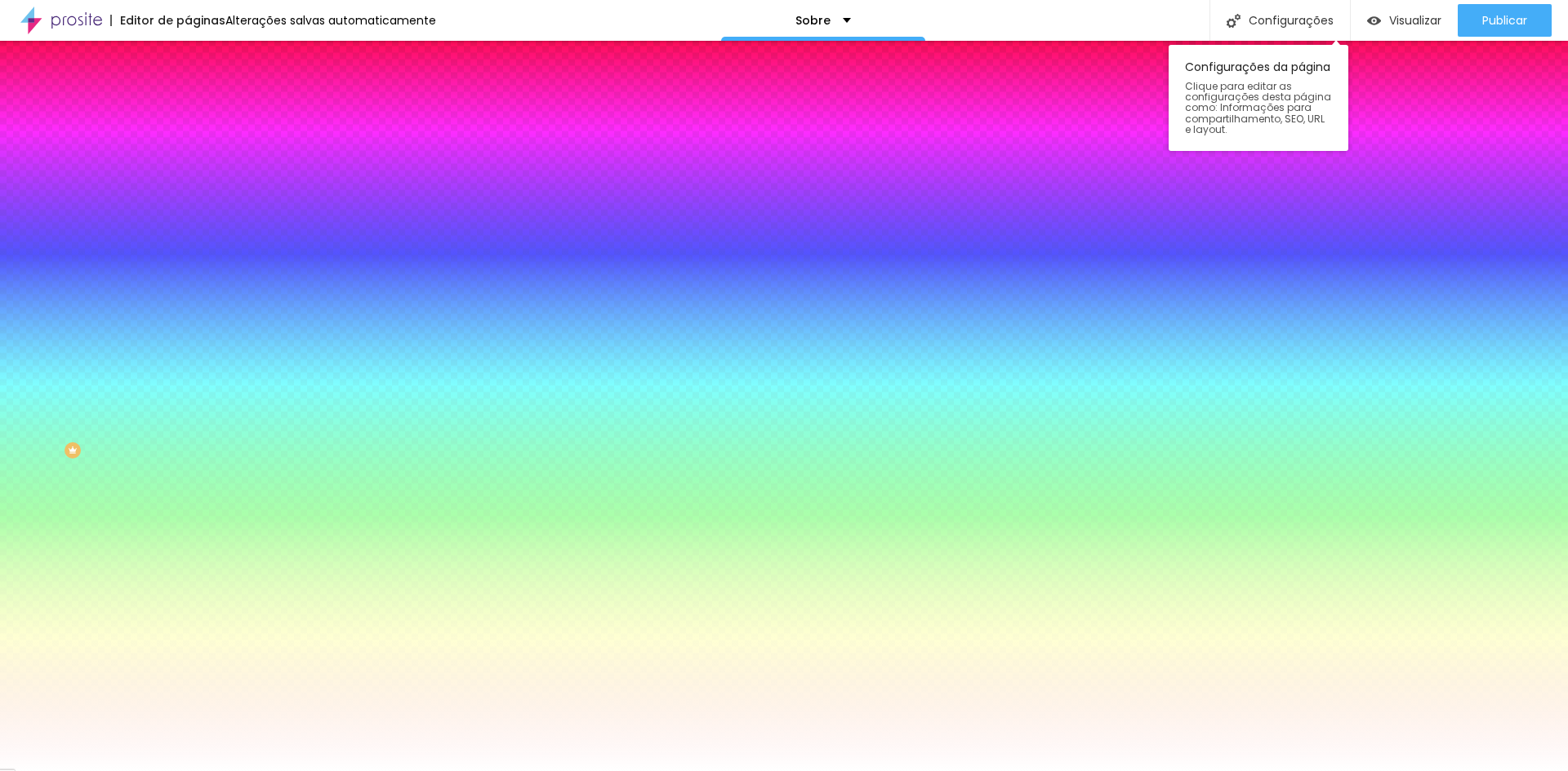
click at [1244, 37] on div "Configurações da página Clique para editar as configurações desta página como: …" at bounding box center [1259, 94] width 180 height 114
click at [1232, 19] on img at bounding box center [1234, 21] width 14 height 14
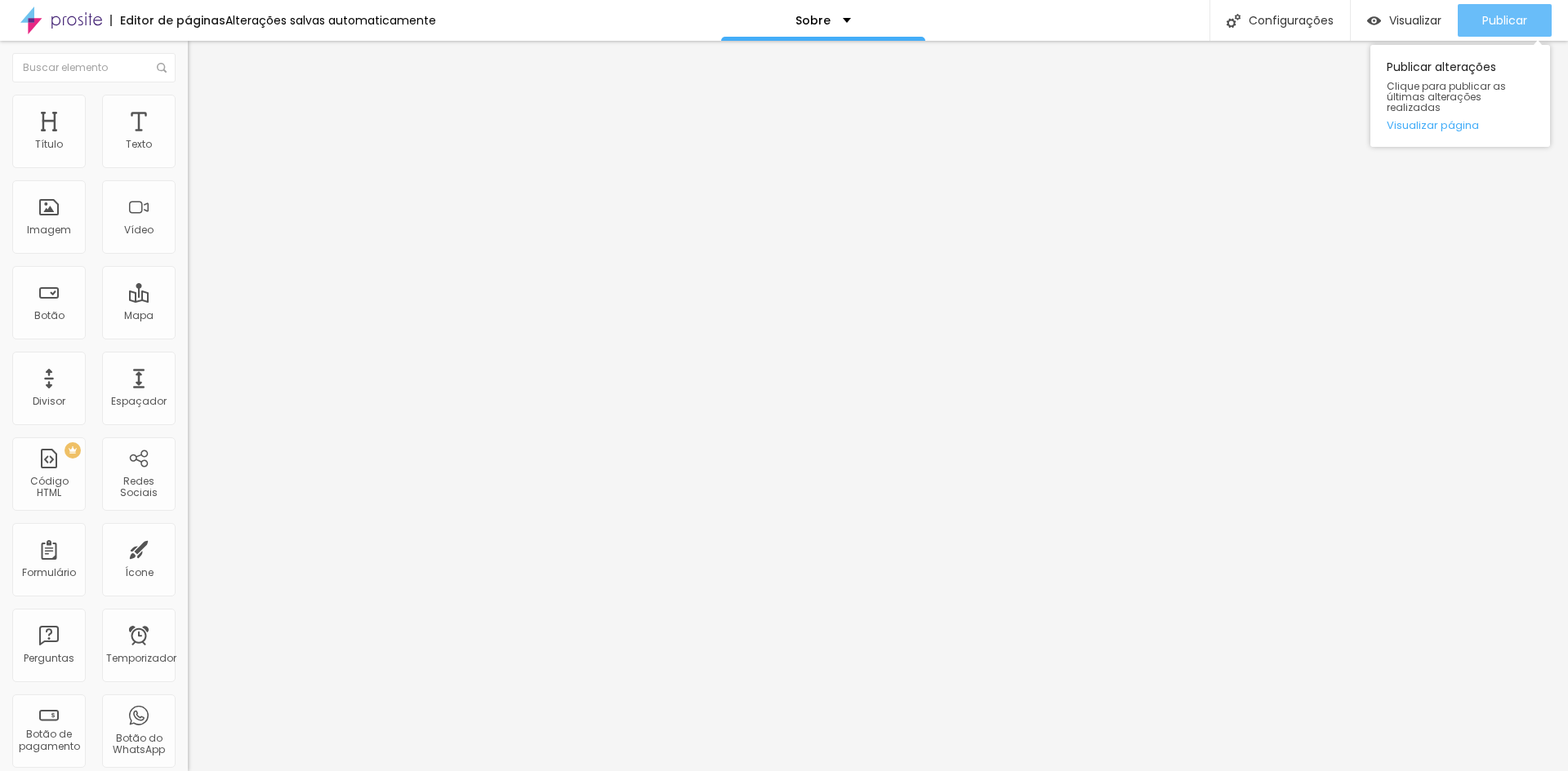
click at [1488, 28] on font "Publicar" at bounding box center [1504, 20] width 45 height 16
click at [87, 13] on img at bounding box center [61, 20] width 82 height 41
